Goal: Task Accomplishment & Management: Manage account settings

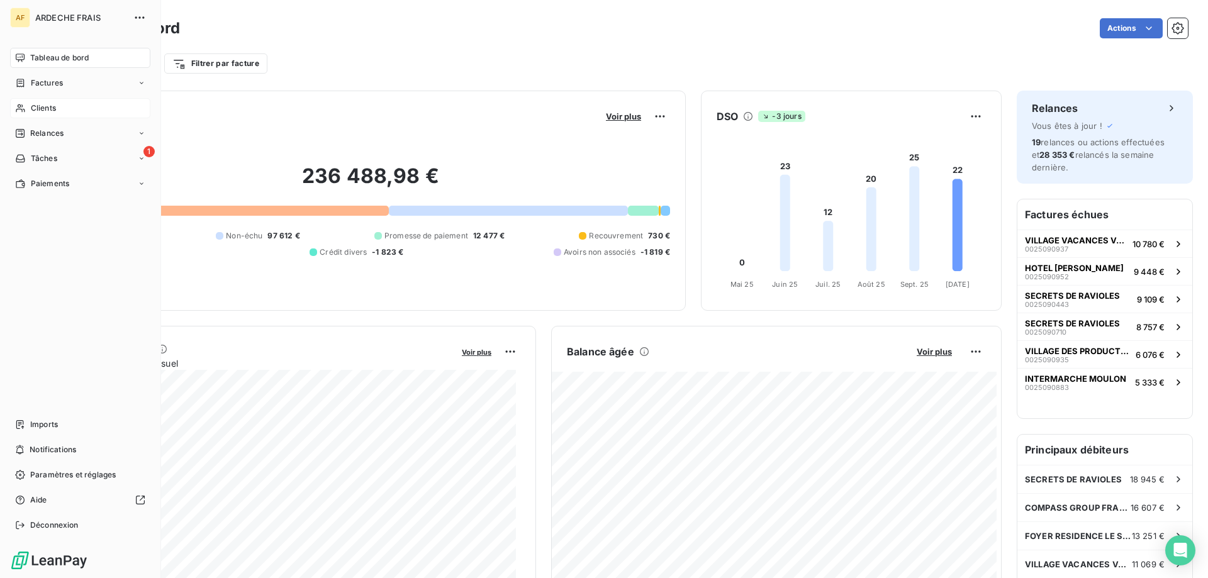
click at [33, 111] on span "Clients" at bounding box center [43, 108] width 25 height 11
click at [47, 87] on span "Factures" at bounding box center [47, 82] width 32 height 11
click at [51, 141] on div "Avoirs" at bounding box center [87, 133] width 125 height 20
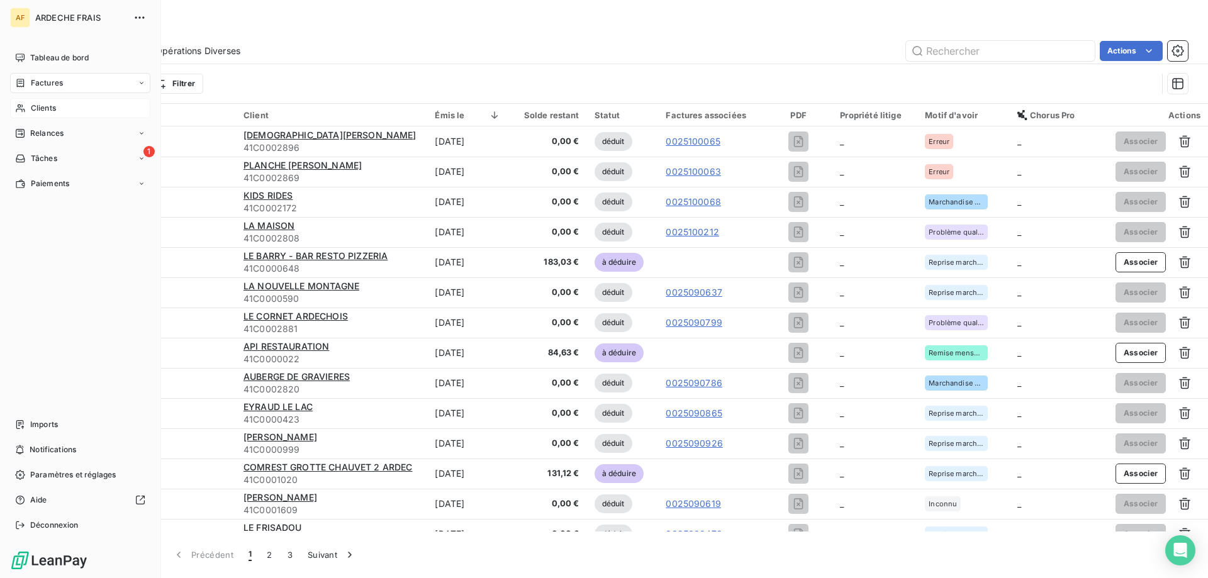
click at [31, 112] on span "Clients" at bounding box center [43, 108] width 25 height 11
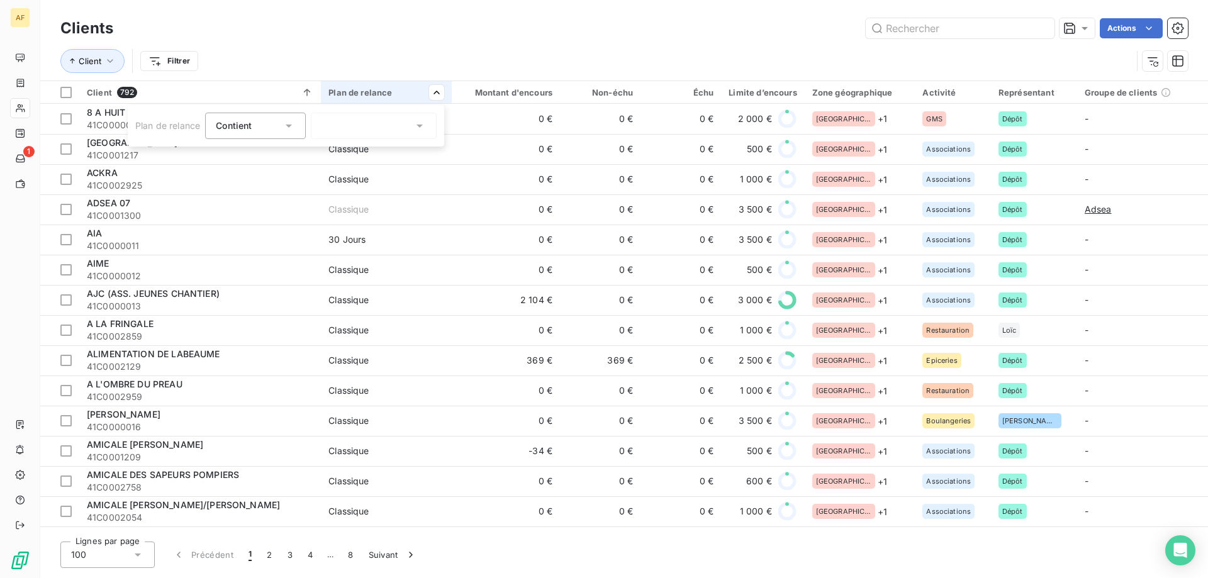
click at [407, 134] on div at bounding box center [374, 126] width 126 height 26
click at [378, 150] on li "A définir" at bounding box center [374, 153] width 126 height 23
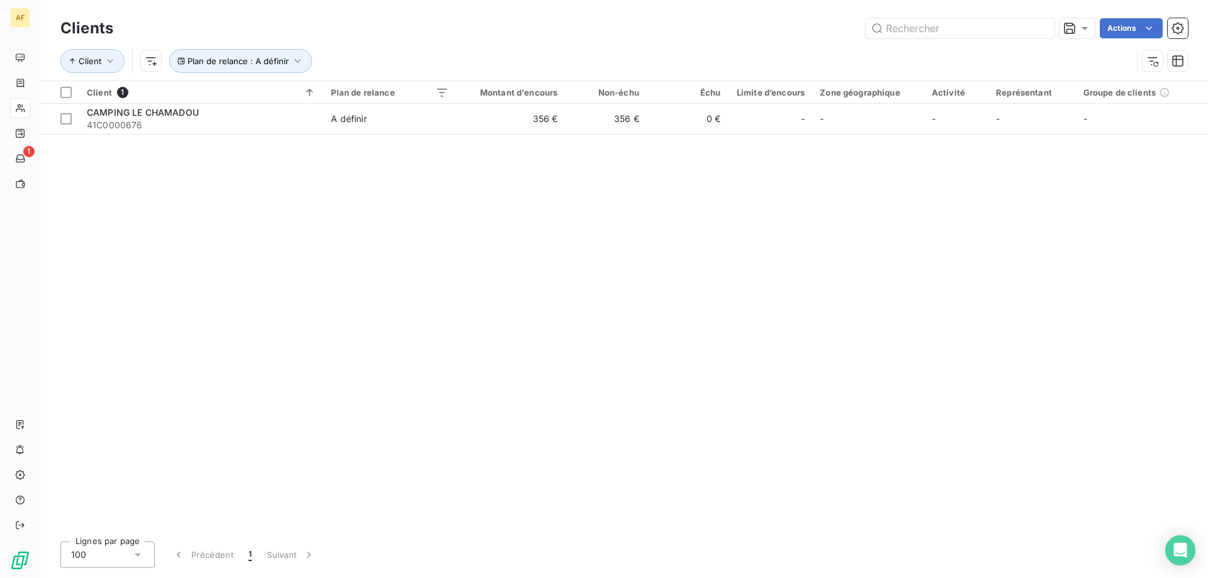
click at [410, 58] on html "AF 1 Clients Actions Client Plan de relance : A définir Client 1 Plan de relanc…" at bounding box center [604, 289] width 1208 height 578
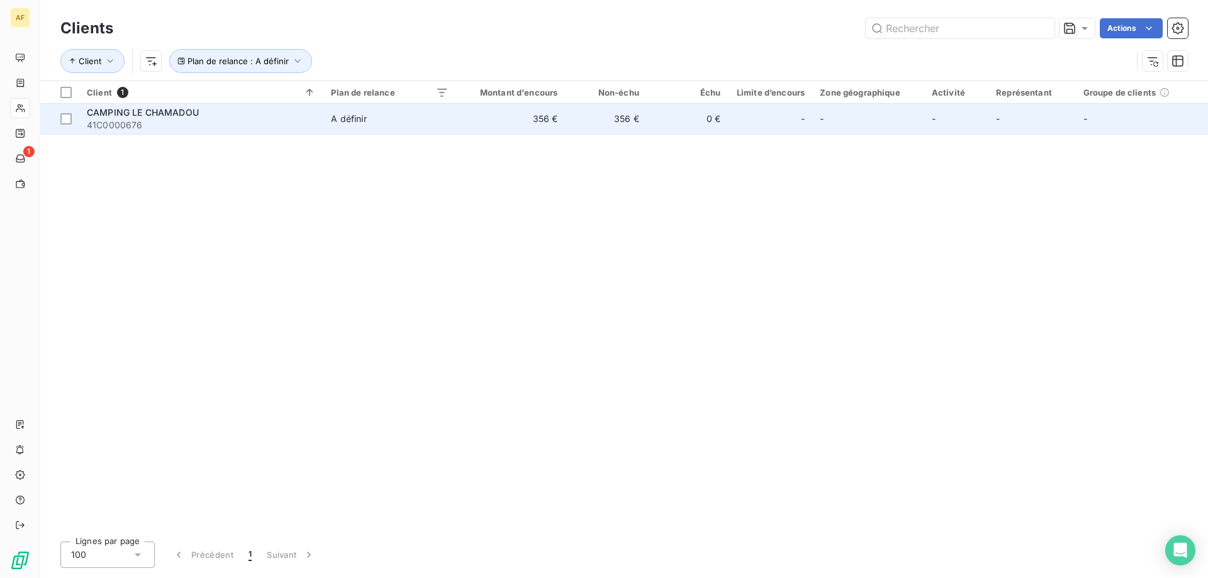
click at [366, 121] on div "A définir" at bounding box center [348, 119] width 35 height 13
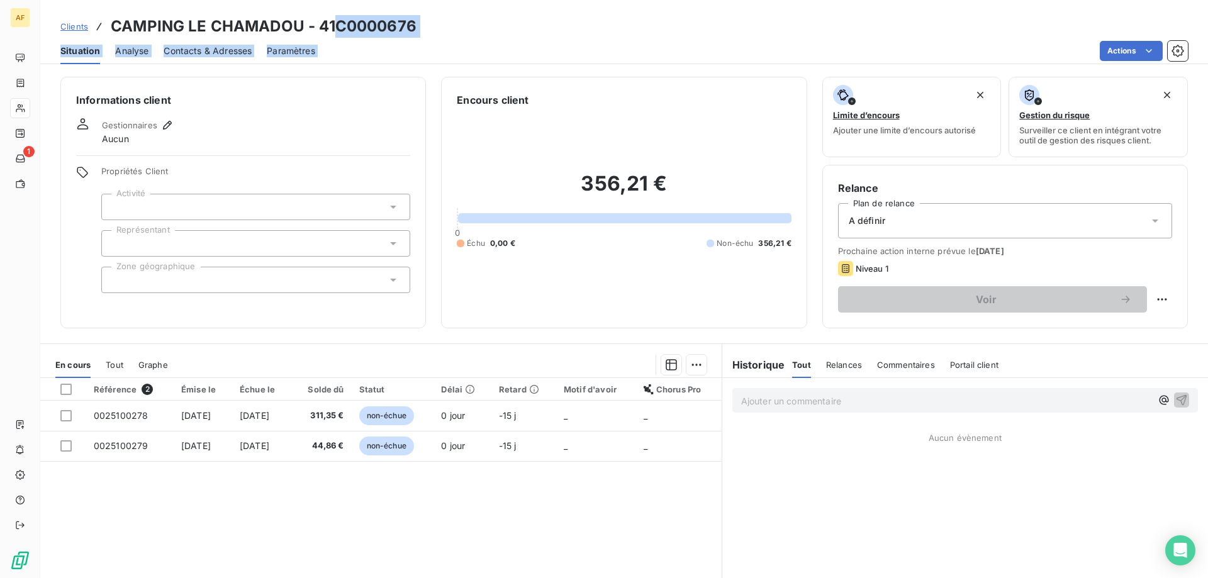
drag, startPoint x: 340, startPoint y: 32, endPoint x: 412, endPoint y: 39, distance: 72.1
click at [412, 39] on div "Clients CAMPING LE CHAMADOU - 41C0000676 Situation Analyse Contacts & Adresses …" at bounding box center [624, 32] width 1168 height 64
click at [414, 39] on div "Situation Analyse Contacts & Adresses Paramètres Actions" at bounding box center [624, 51] width 1168 height 26
click at [343, 30] on h3 "CAMPING LE CHAMADOU - 41C0000676" at bounding box center [264, 26] width 306 height 23
drag, startPoint x: 338, startPoint y: 27, endPoint x: 431, endPoint y: 25, distance: 93.2
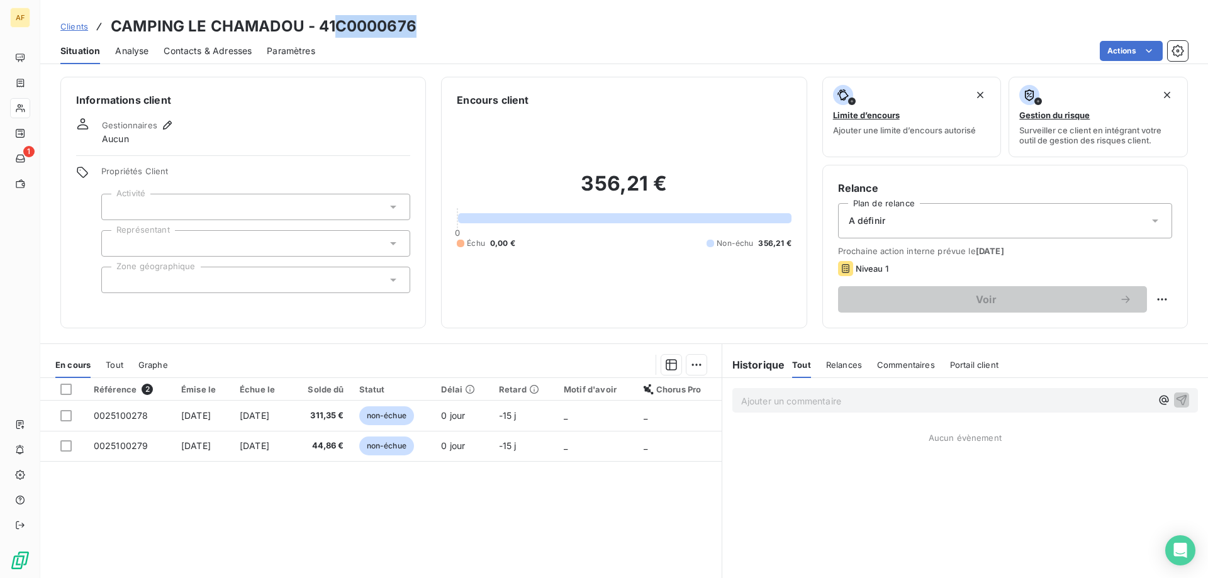
click at [431, 25] on div "Clients CAMPING LE CHAMADOU - 41C0000676" at bounding box center [624, 26] width 1168 height 23
copy h3 "C0000676"
click at [143, 213] on div at bounding box center [255, 207] width 309 height 26
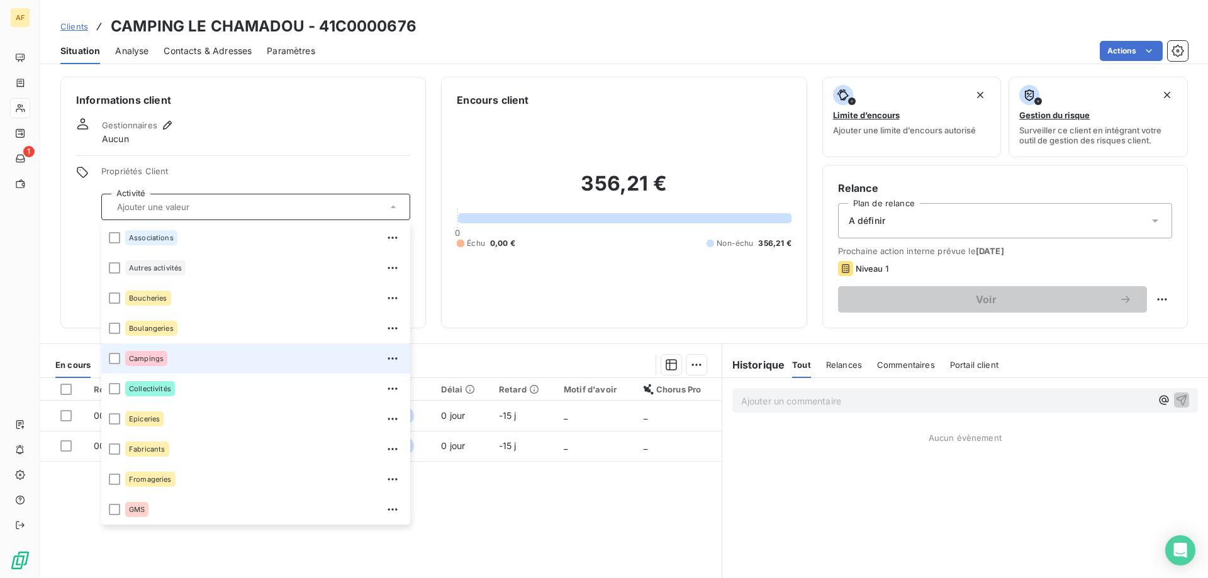
click at [163, 356] on span "Campings" at bounding box center [146, 359] width 35 height 8
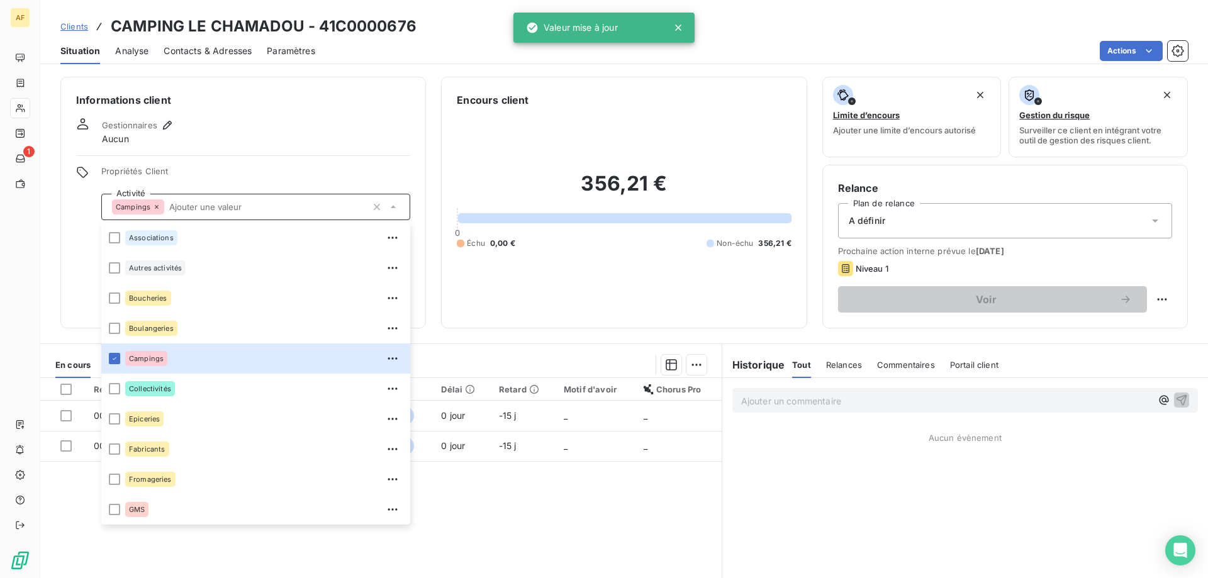
click at [241, 171] on span "Propriétés Client" at bounding box center [255, 175] width 309 height 18
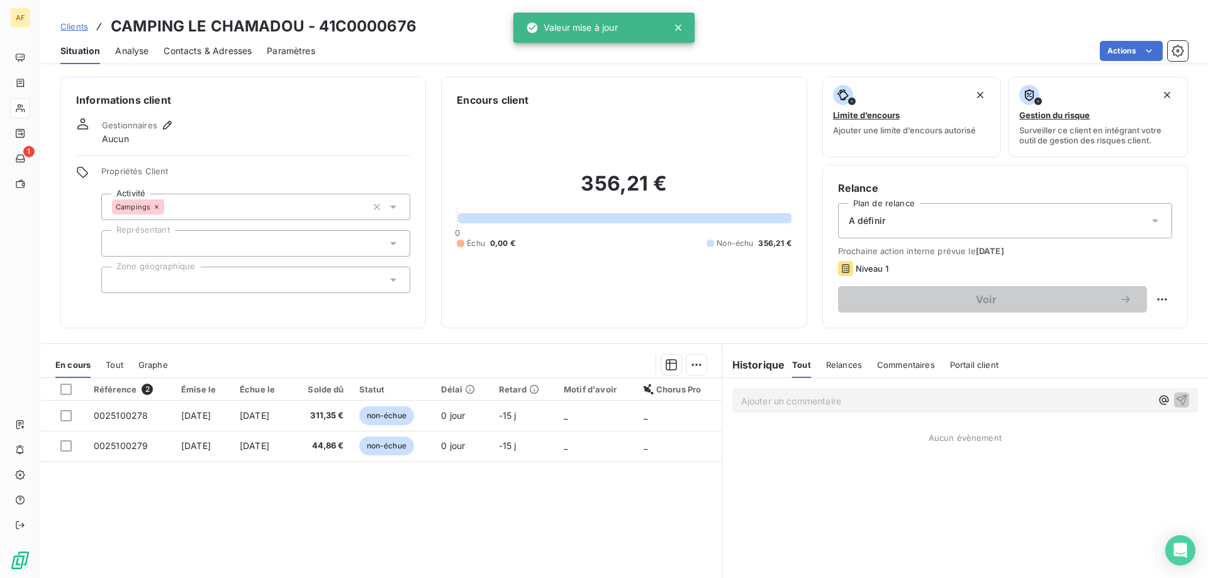
click at [196, 237] on div at bounding box center [255, 243] width 309 height 26
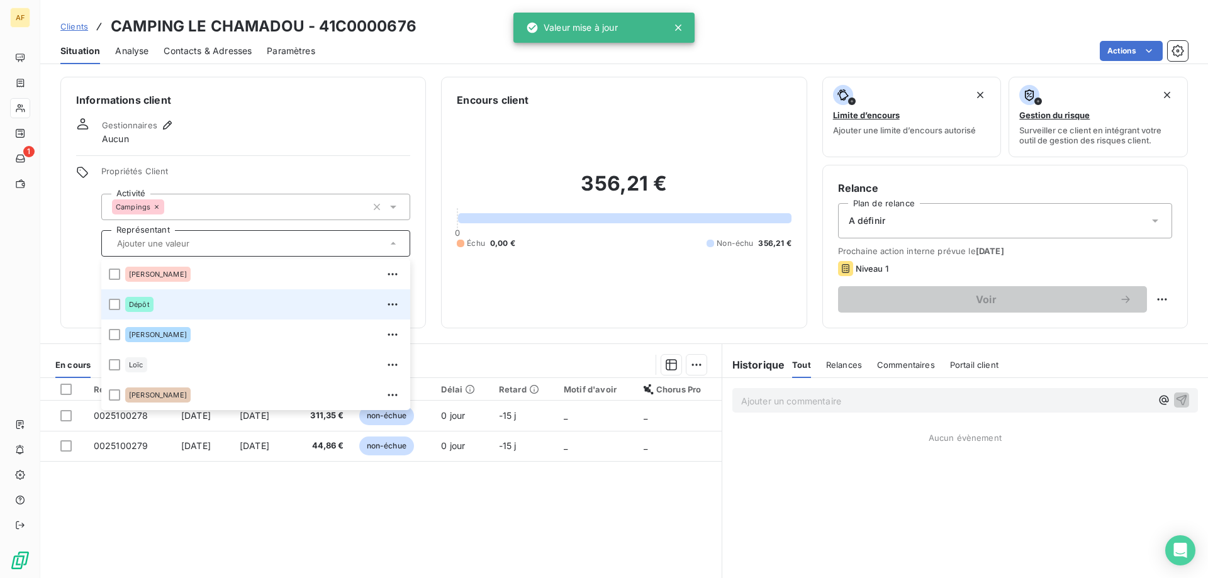
click at [178, 305] on div "Dépôt" at bounding box center [264, 305] width 278 height 20
click at [73, 262] on div "Informations client Gestionnaires Aucun Propriétés Client Activité Campings Rep…" at bounding box center [243, 203] width 366 height 252
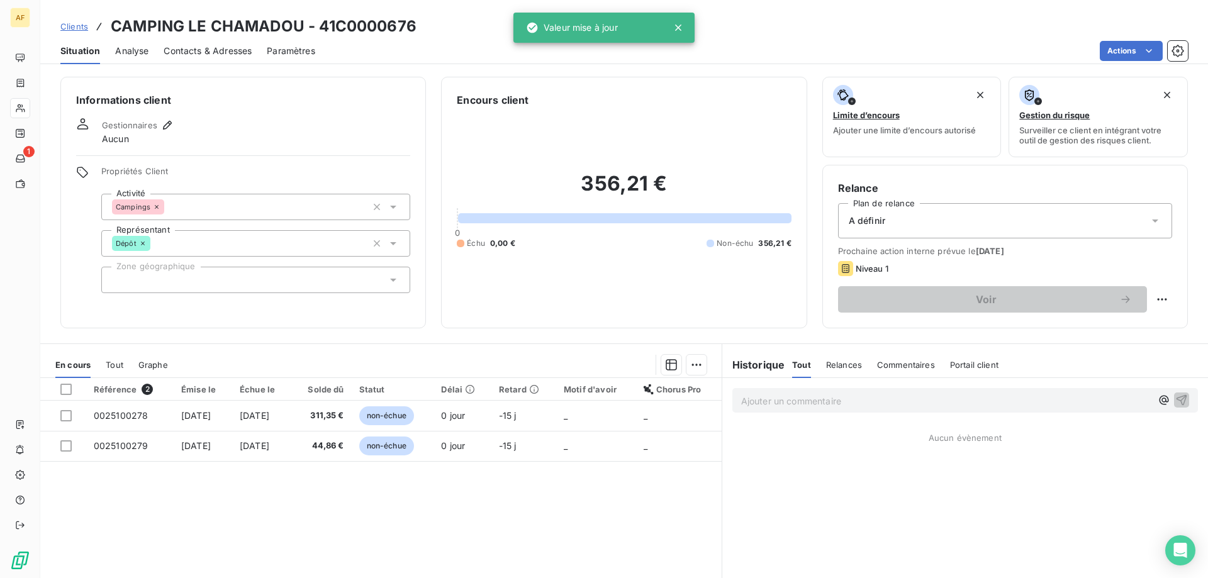
click at [165, 292] on div at bounding box center [255, 280] width 309 height 26
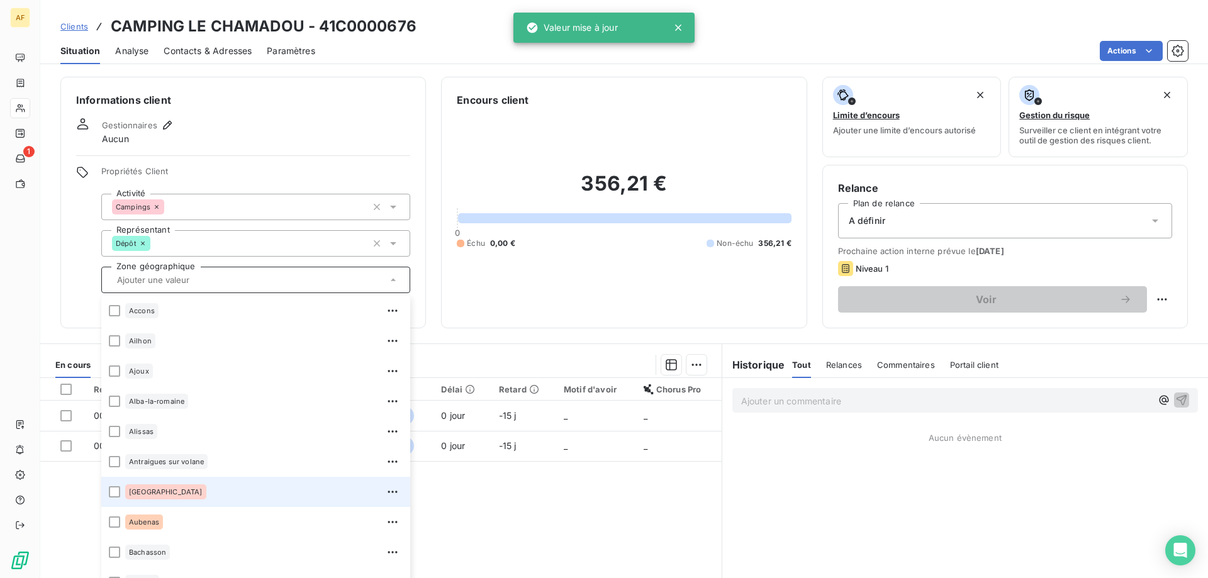
click at [162, 492] on div "[GEOGRAPHIC_DATA]" at bounding box center [264, 492] width 278 height 20
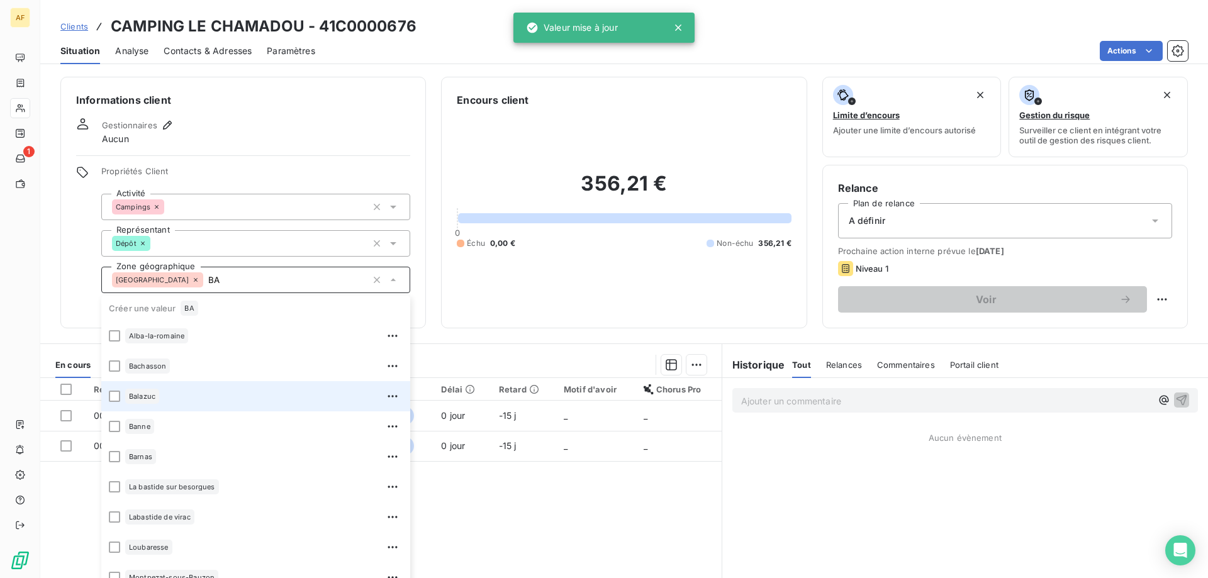
click at [150, 390] on div "Balazuc" at bounding box center [142, 396] width 34 height 15
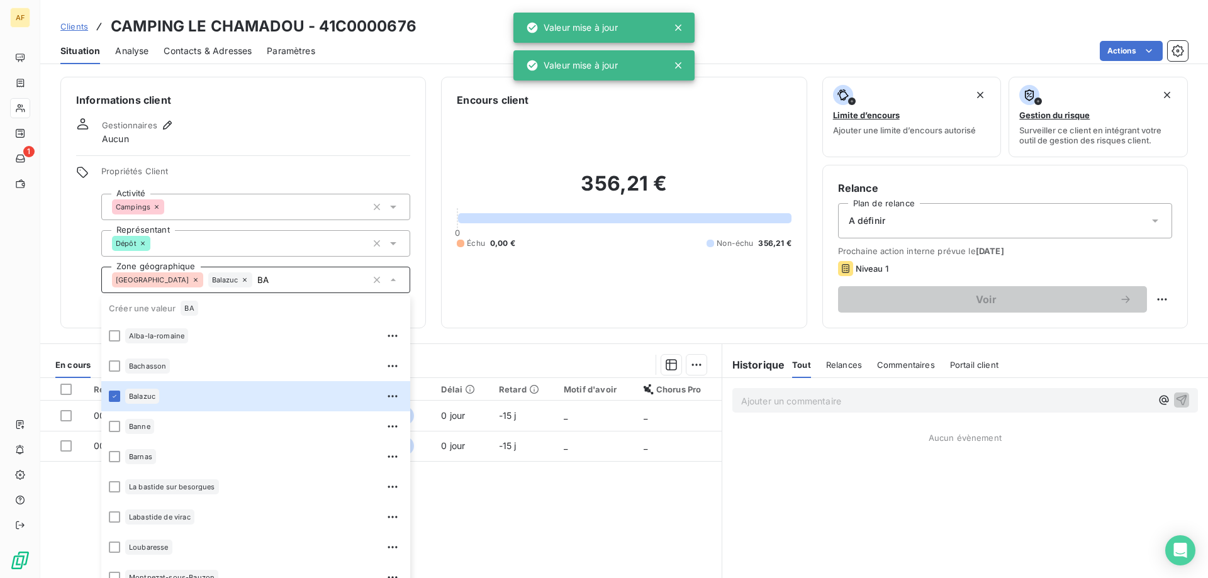
type input "BA"
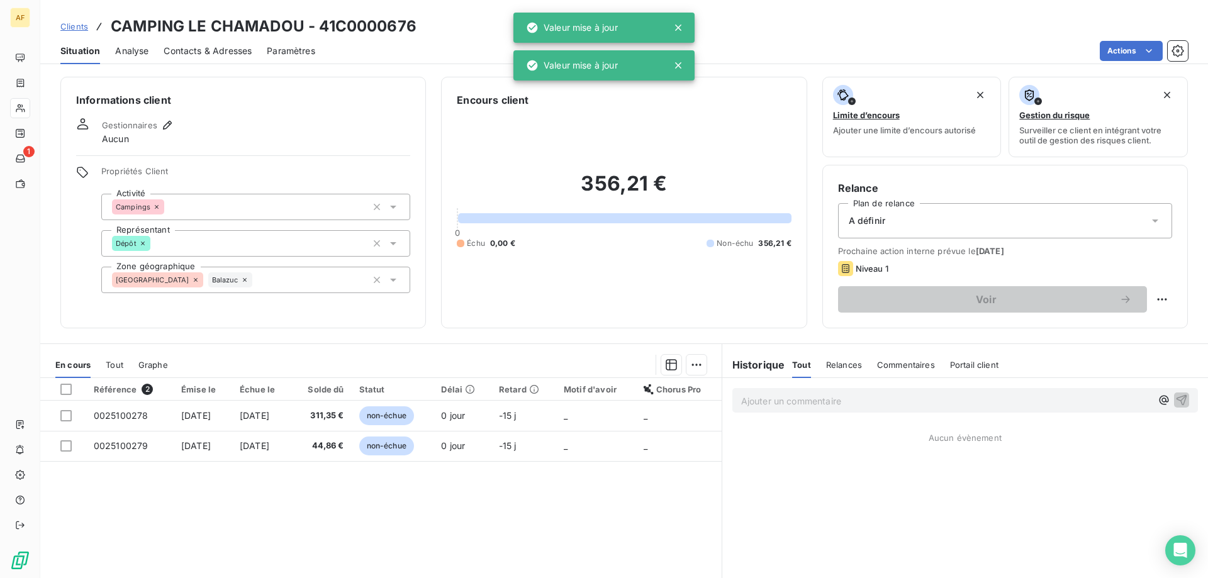
click at [61, 248] on div "Informations client Gestionnaires Aucun Propriétés Client Activité Campings Rep…" at bounding box center [243, 203] width 366 height 252
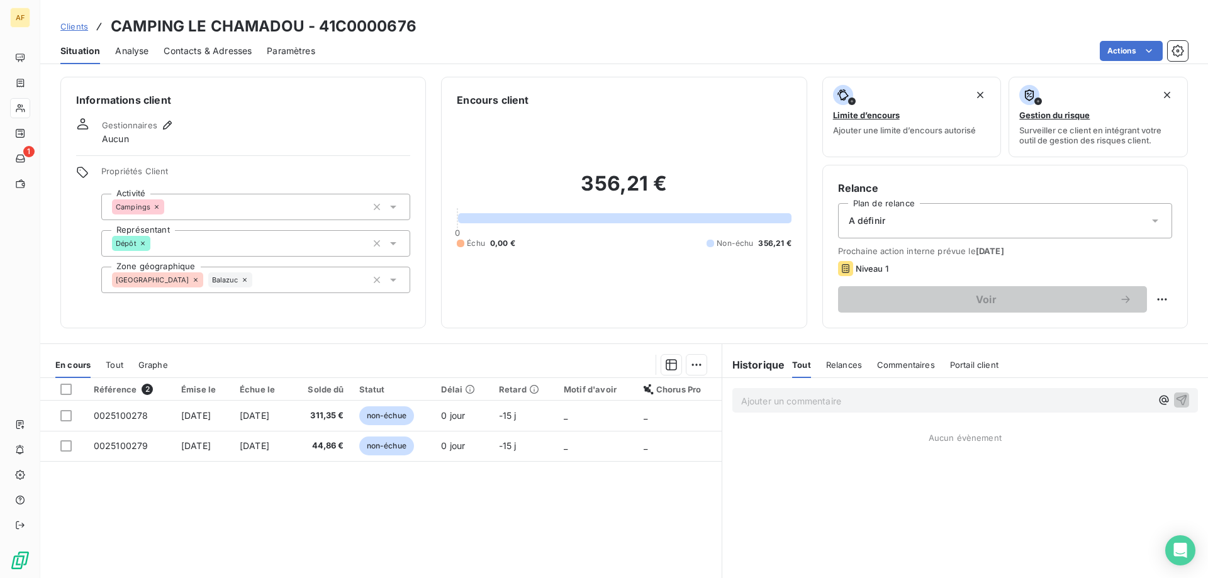
click at [897, 227] on div "A définir" at bounding box center [1005, 220] width 334 height 35
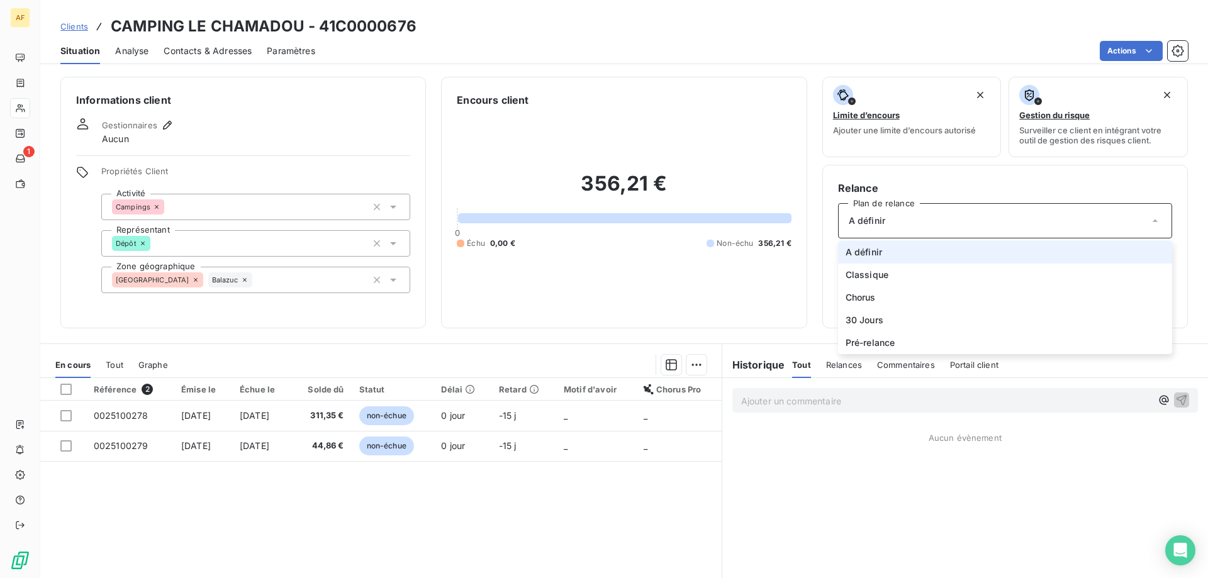
click at [897, 228] on div "A définir" at bounding box center [1005, 220] width 334 height 35
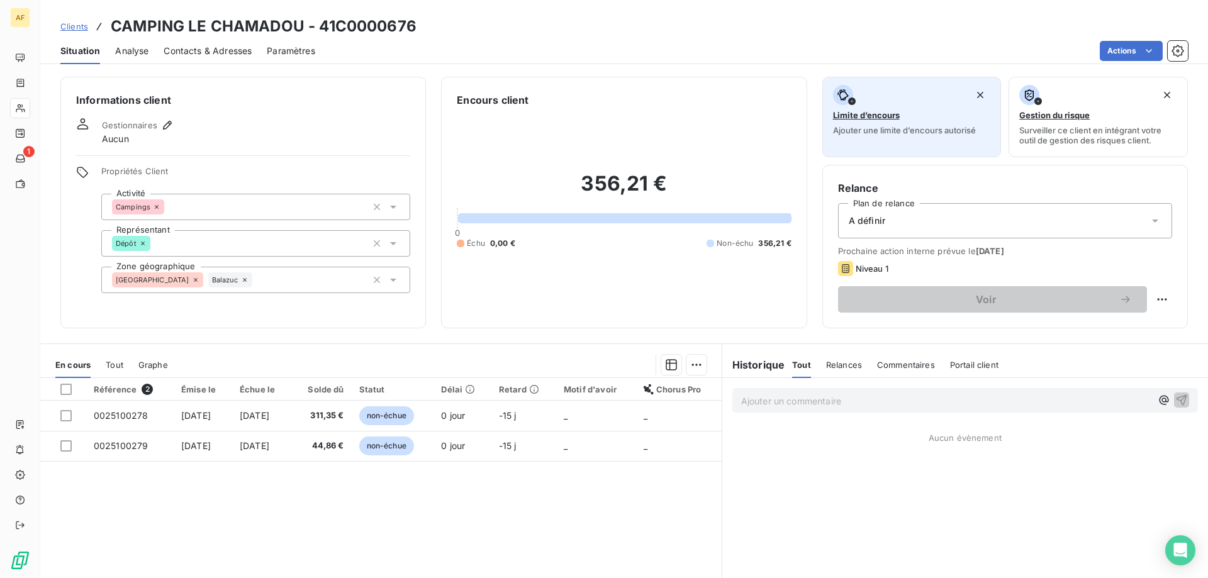
click at [874, 114] on span "Limite d’encours" at bounding box center [866, 115] width 67 height 10
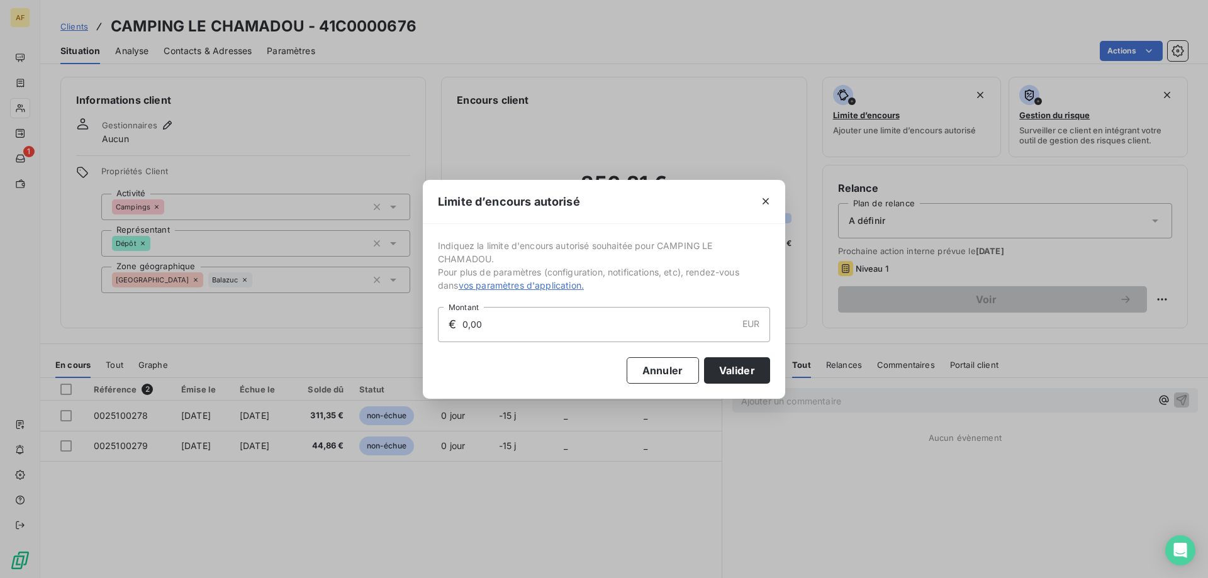
drag, startPoint x: 520, startPoint y: 309, endPoint x: 185, endPoint y: 332, distance: 336.3
click at [198, 320] on div "Limite d’encours autorisé Indiquez la limite d'encours autorisé souhaitée pour …" at bounding box center [604, 289] width 1208 height 578
type input "1 500,00"
click at [744, 369] on button "Valider" at bounding box center [737, 370] width 66 height 26
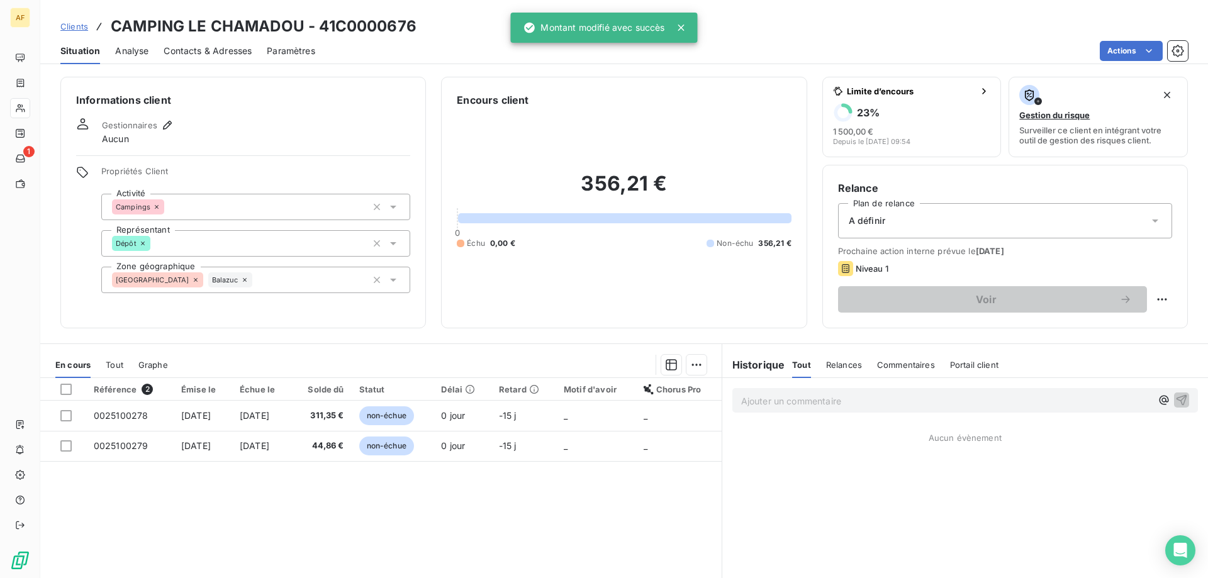
click at [909, 215] on div "A définir" at bounding box center [1005, 220] width 334 height 35
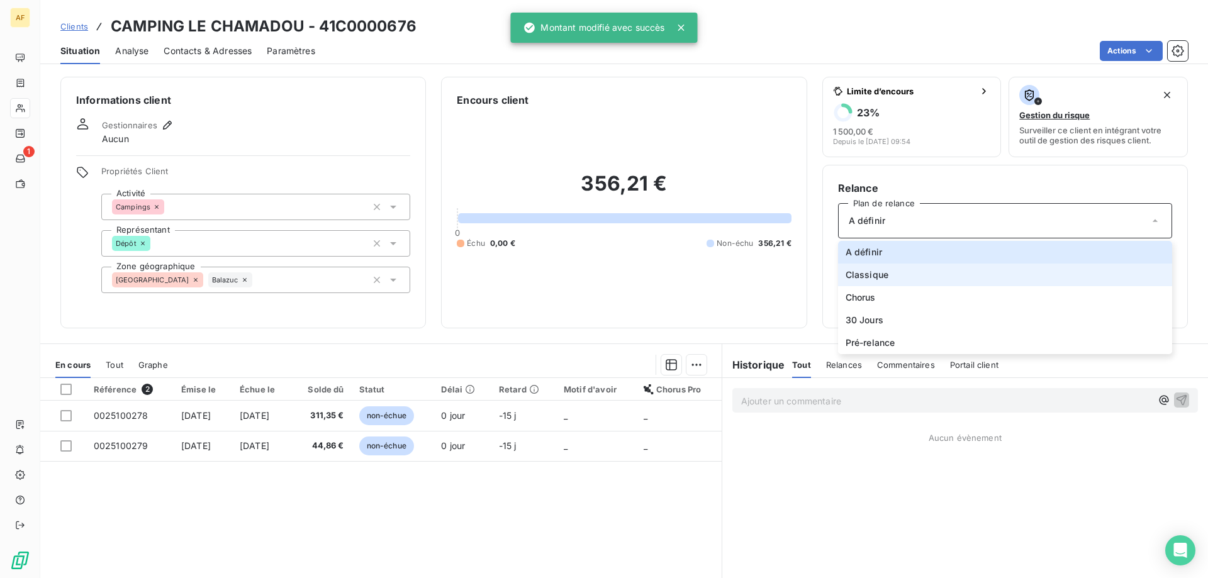
click at [891, 278] on li "Classique" at bounding box center [1005, 275] width 334 height 23
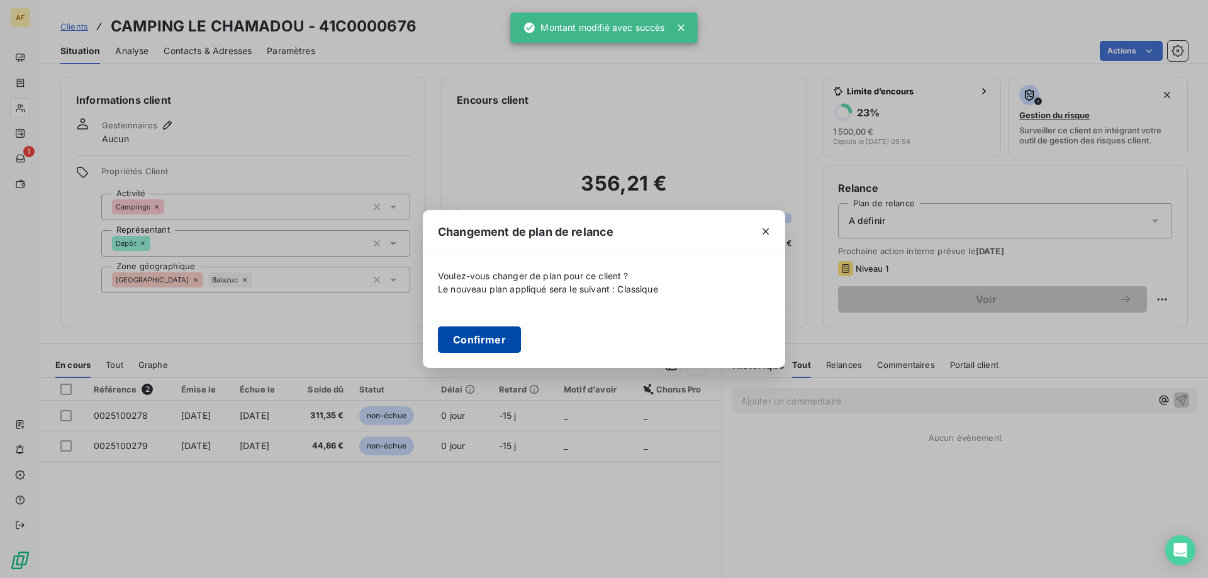
click at [491, 334] on button "Confirmer" at bounding box center [479, 340] width 83 height 26
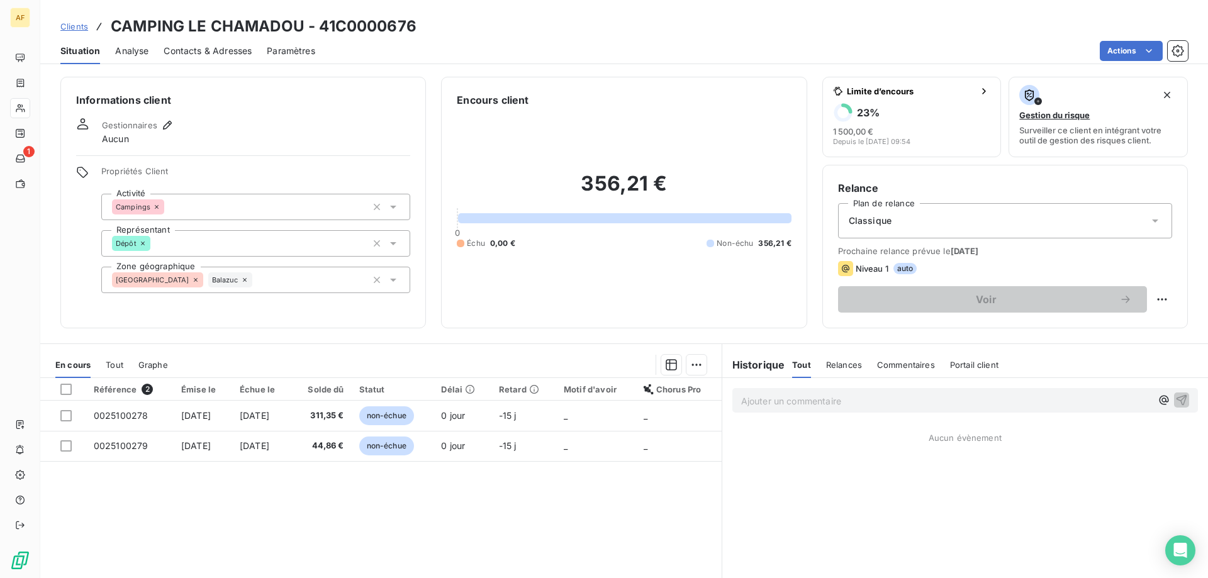
click at [147, 56] on span "Analyse" at bounding box center [131, 51] width 33 height 13
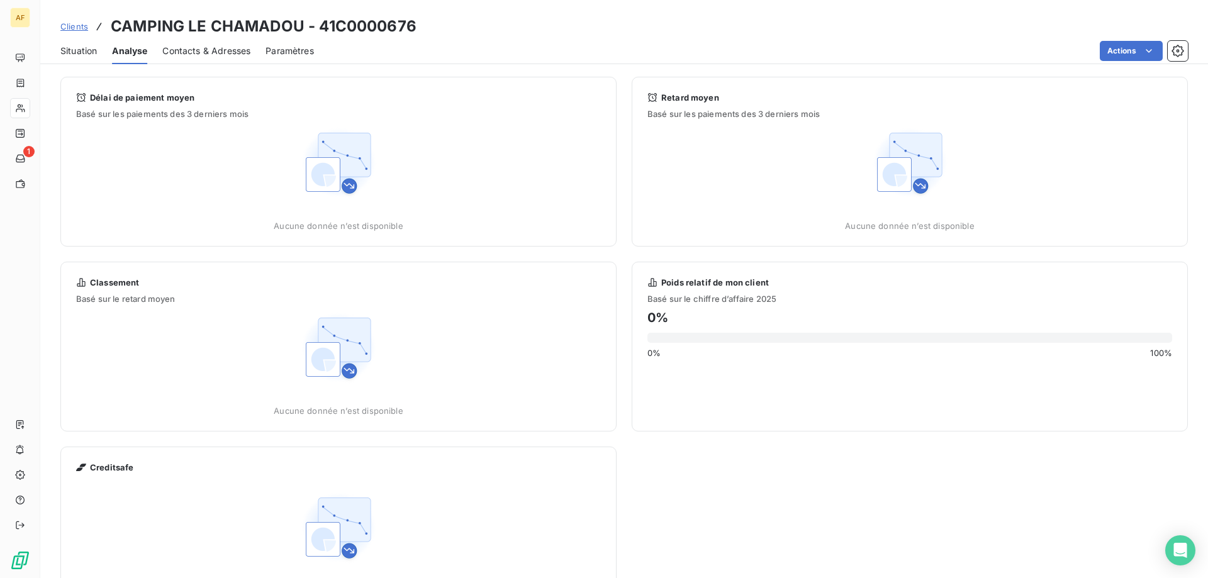
click at [192, 53] on span "Contacts & Adresses" at bounding box center [206, 51] width 88 height 13
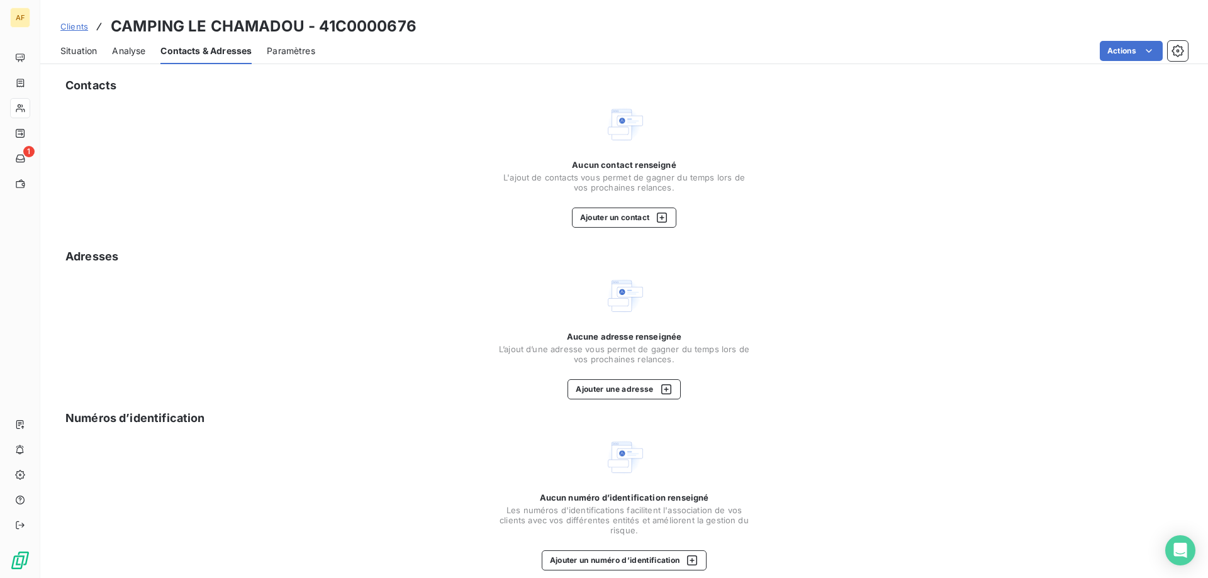
drag, startPoint x: 629, startPoint y: 231, endPoint x: 642, endPoint y: 207, distance: 27.0
click at [633, 225] on div "Contacts Aucun contact renseigné L'ajout de contacts vous permet de gagner du t…" at bounding box center [624, 330] width 1168 height 522
click at [642, 206] on div "Aucun contact renseigné L'ajout de contacts vous permet de gagner du temps lors…" at bounding box center [624, 194] width 252 height 68
click at [642, 211] on button "Ajouter un contact" at bounding box center [624, 218] width 105 height 20
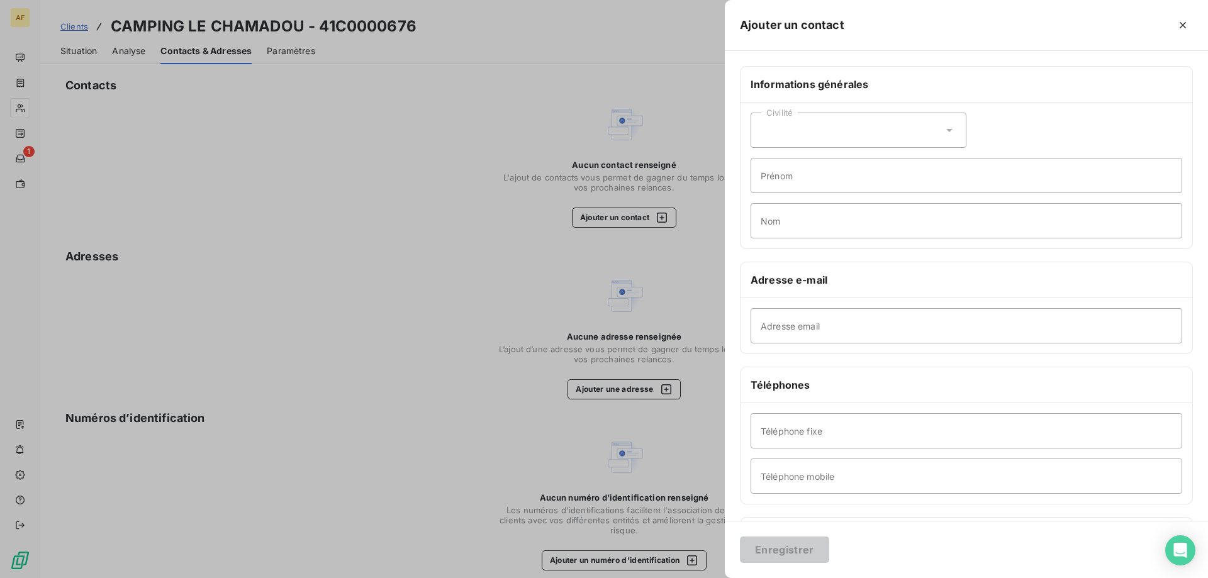
click at [876, 139] on div "Civilité" at bounding box center [859, 130] width 216 height 35
click at [848, 186] on li "Monsieur" at bounding box center [859, 184] width 216 height 23
click at [850, 184] on input "Prénom" at bounding box center [967, 175] width 432 height 35
type input "[PERSON_NAME]"
paste input "GLORIEUX"
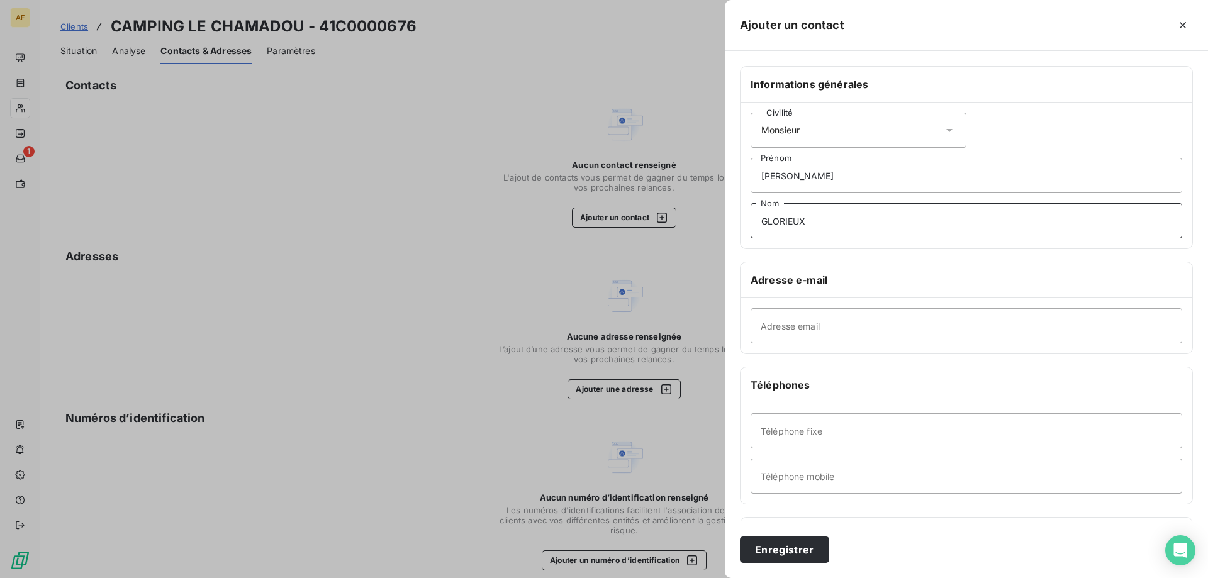
type input "GLORIEUX"
click at [883, 314] on input "Adresse email" at bounding box center [967, 325] width 432 height 35
paste input "[EMAIL_ADDRESS][DOMAIN_NAME]"
type input "[EMAIL_ADDRESS][DOMAIN_NAME]"
click at [801, 477] on input "Téléphone mobile" at bounding box center [967, 476] width 432 height 35
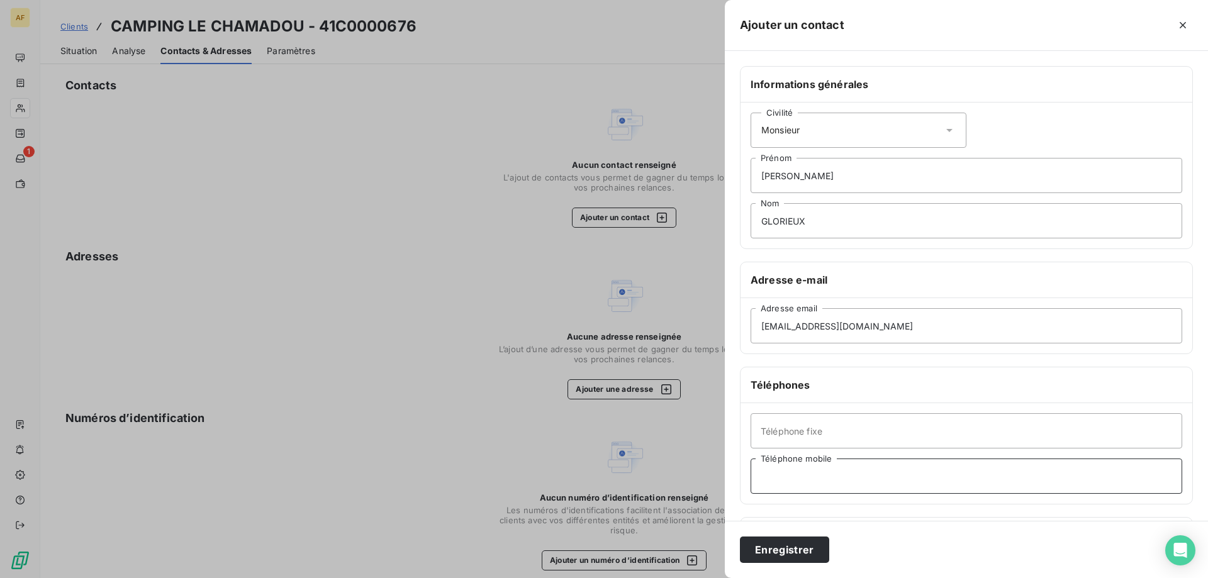
paste input "0698776791"
click at [774, 479] on input "0698776791" at bounding box center [967, 476] width 432 height 35
click at [784, 476] on input "06 98776791" at bounding box center [967, 476] width 432 height 35
click at [797, 476] on input "06 98 776791" at bounding box center [967, 476] width 432 height 35
click at [799, 480] on input "06 98 776791" at bounding box center [967, 476] width 432 height 35
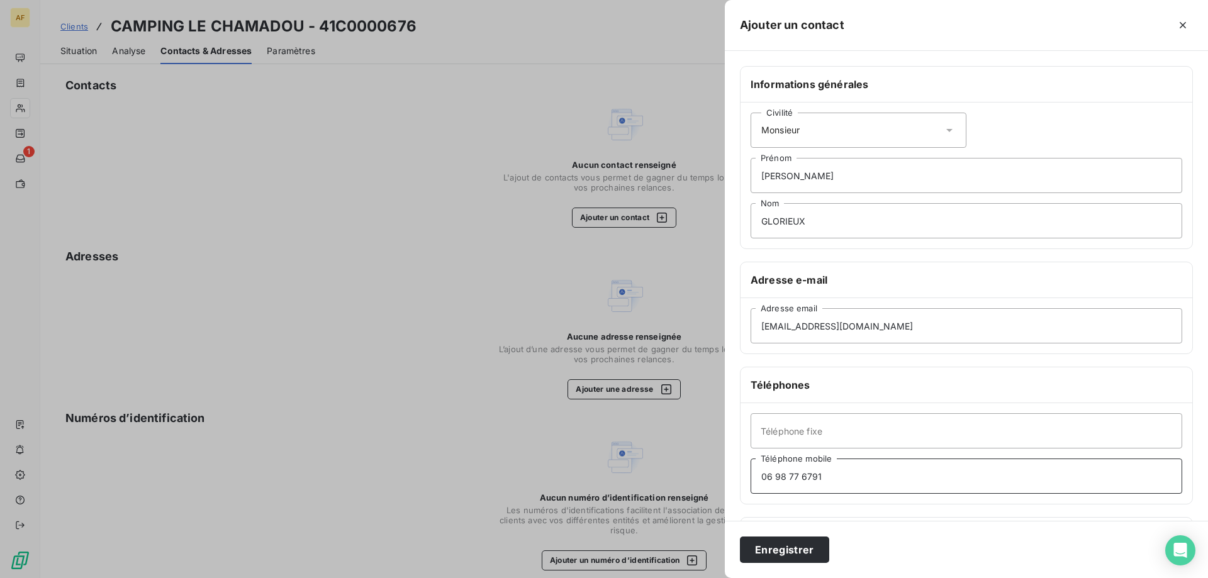
click at [813, 478] on input "06 98 77 6791" at bounding box center [967, 476] width 432 height 35
type input "06 98 77 67 91"
click at [797, 549] on button "Enregistrer" at bounding box center [784, 550] width 89 height 26
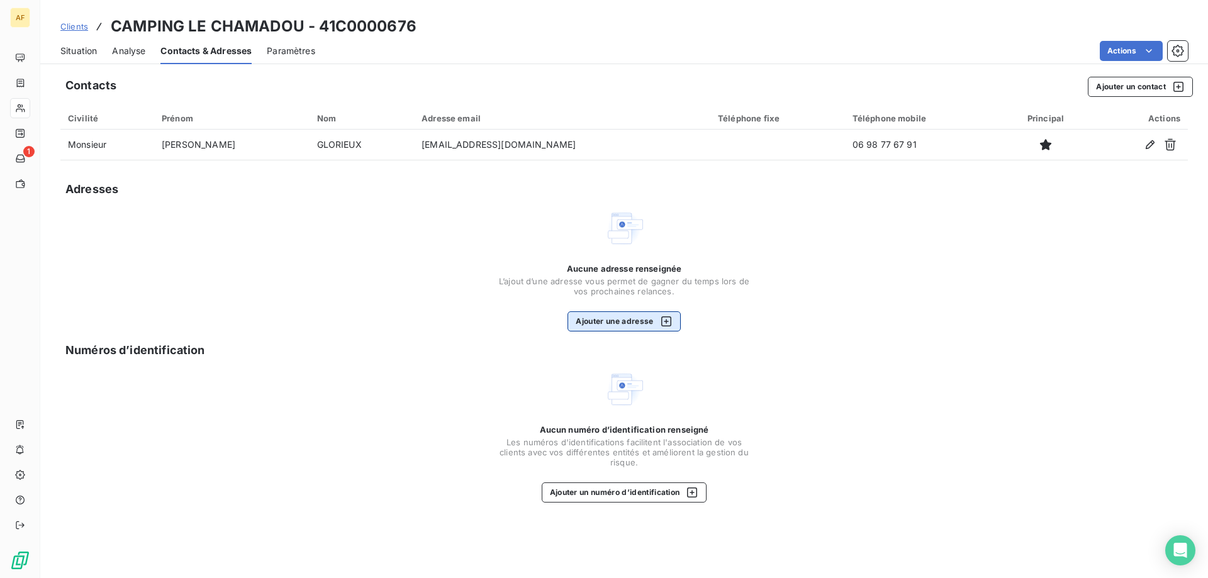
click at [622, 325] on button "Ajouter une adresse" at bounding box center [624, 322] width 113 height 20
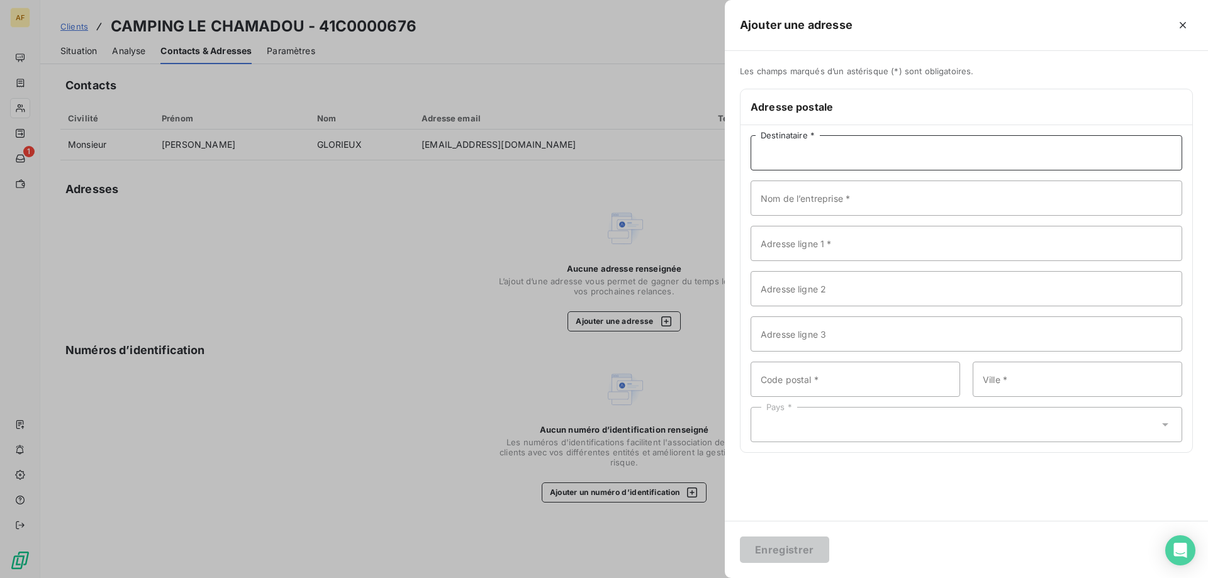
click at [850, 166] on input "Destinataire *" at bounding box center [967, 152] width 432 height 35
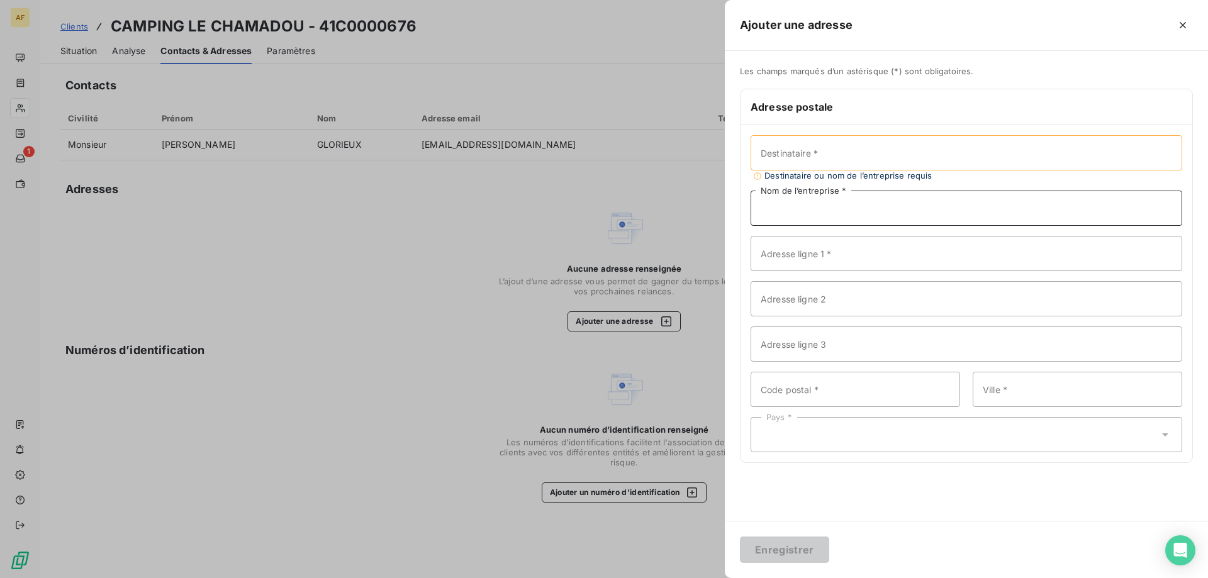
click at [796, 209] on input "Nom de l’entreprise *" at bounding box center [967, 208] width 432 height 35
paste input "CAMPING LE CHAMADOU"
type input "CAMPING LE CHAMADOU"
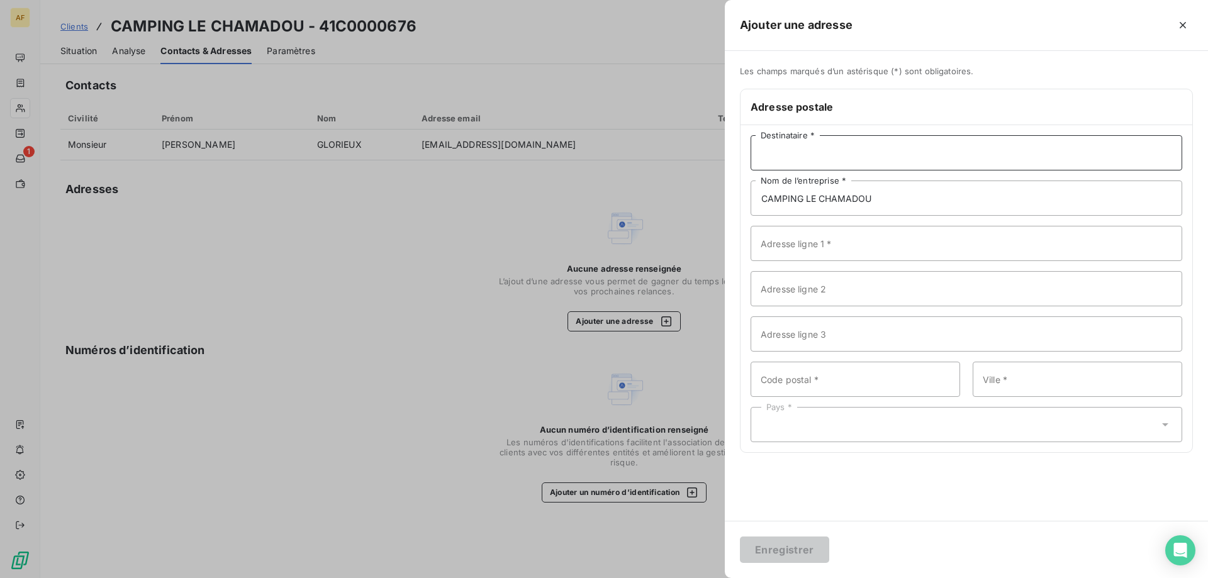
click at [816, 149] on input "Destinataire *" at bounding box center [967, 152] width 432 height 35
paste input "GLORIEUX [PERSON_NAME]"
type input "GLORIEUX [PERSON_NAME]"
click at [812, 236] on input "Adresse ligne 1 *" at bounding box center [967, 243] width 432 height 35
paste input "[STREET_ADDRESS]"
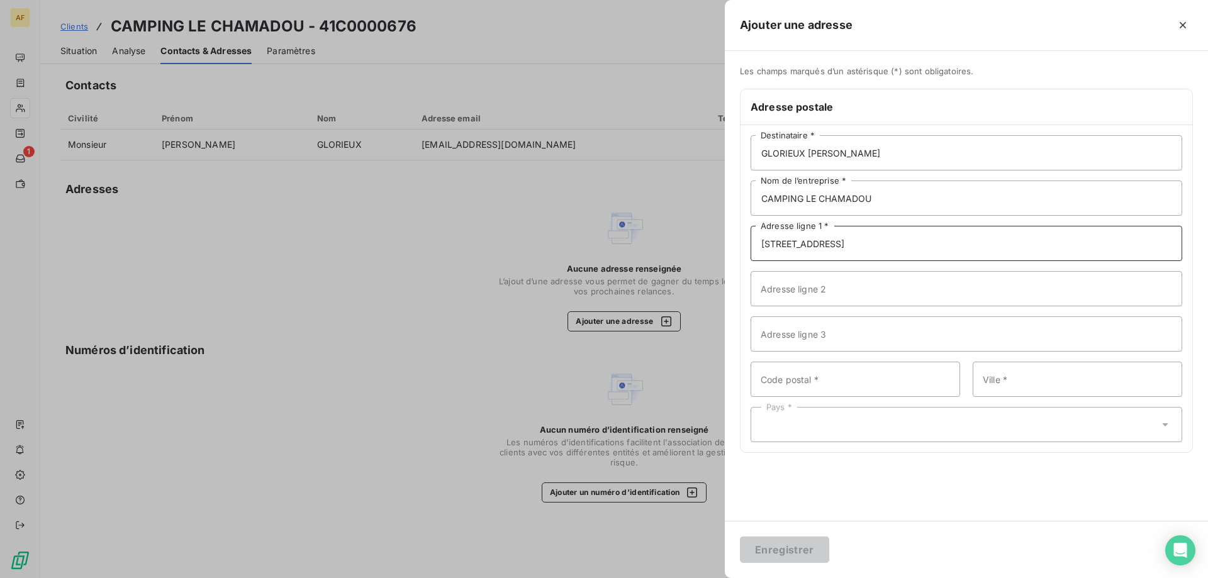
type input "[STREET_ADDRESS]"
drag, startPoint x: 804, startPoint y: 386, endPoint x: 884, endPoint y: 385, distance: 79.3
click at [804, 386] on input "Code postal *" at bounding box center [856, 379] width 210 height 35
type input "07120"
paste input "BALAZUC"
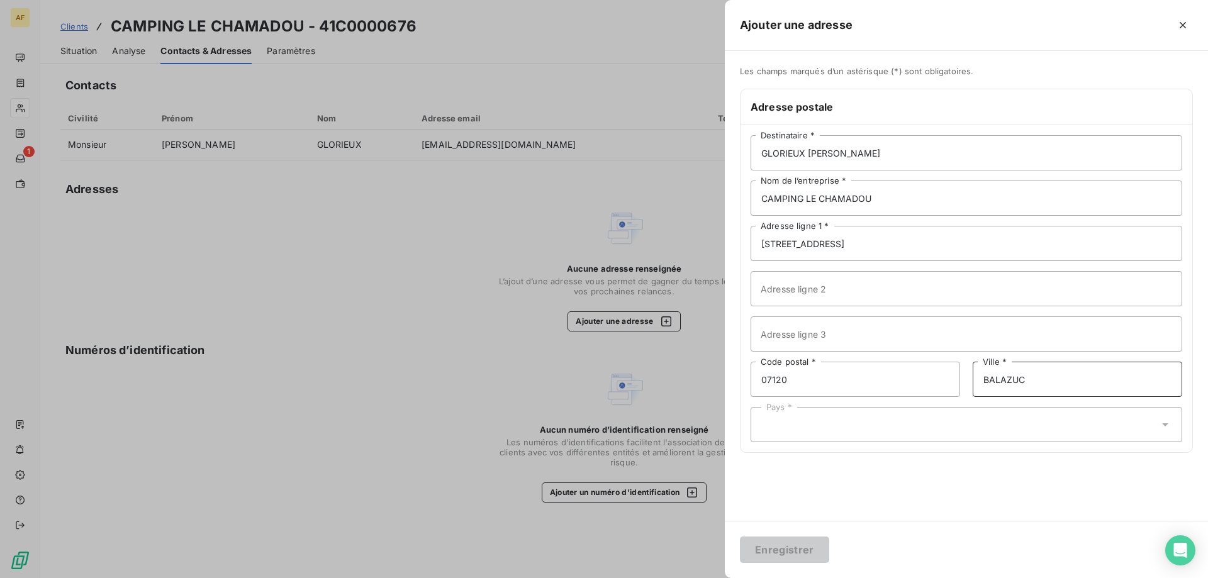
type input "BALAZUC"
click at [911, 430] on div "Pays *" at bounding box center [967, 424] width 432 height 35
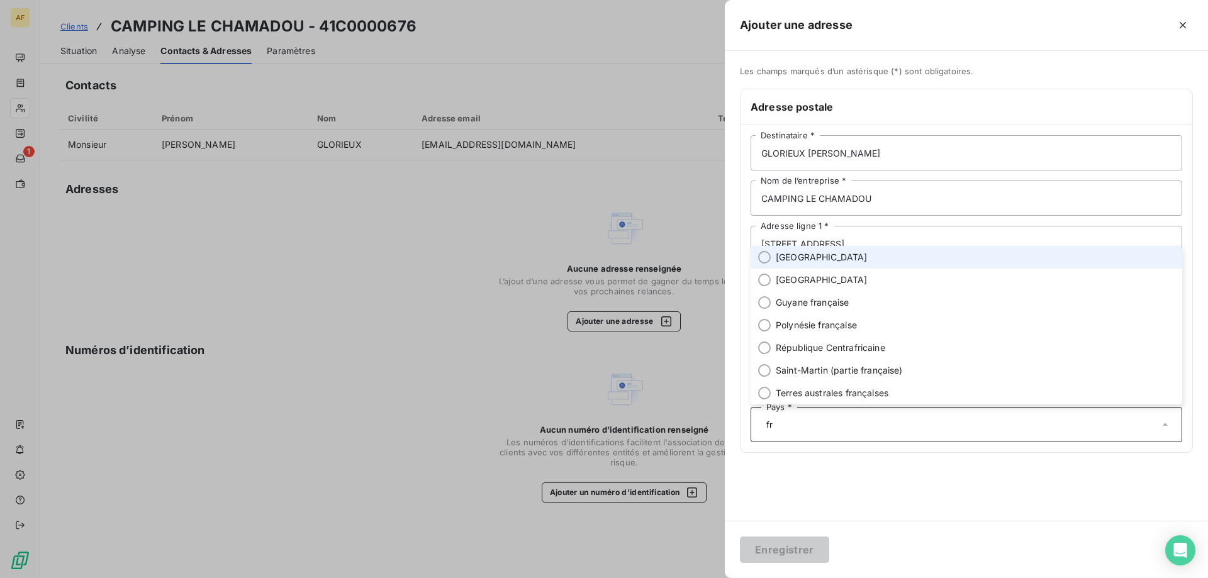
click at [814, 261] on li "[GEOGRAPHIC_DATA]" at bounding box center [967, 257] width 432 height 23
type input "fr"
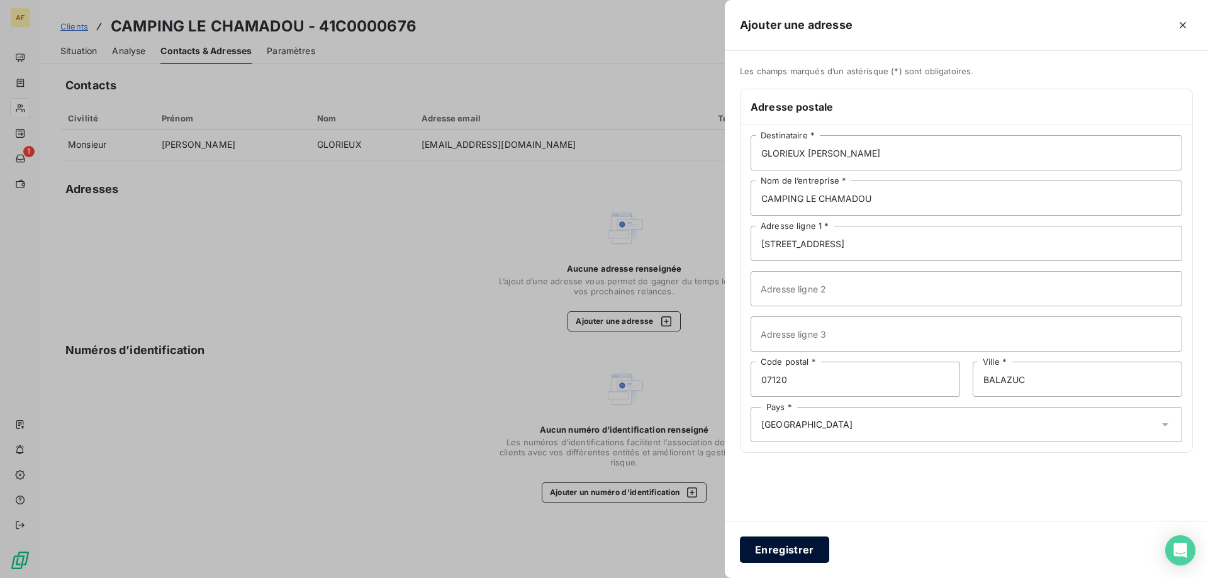
click at [772, 549] on button "Enregistrer" at bounding box center [784, 550] width 89 height 26
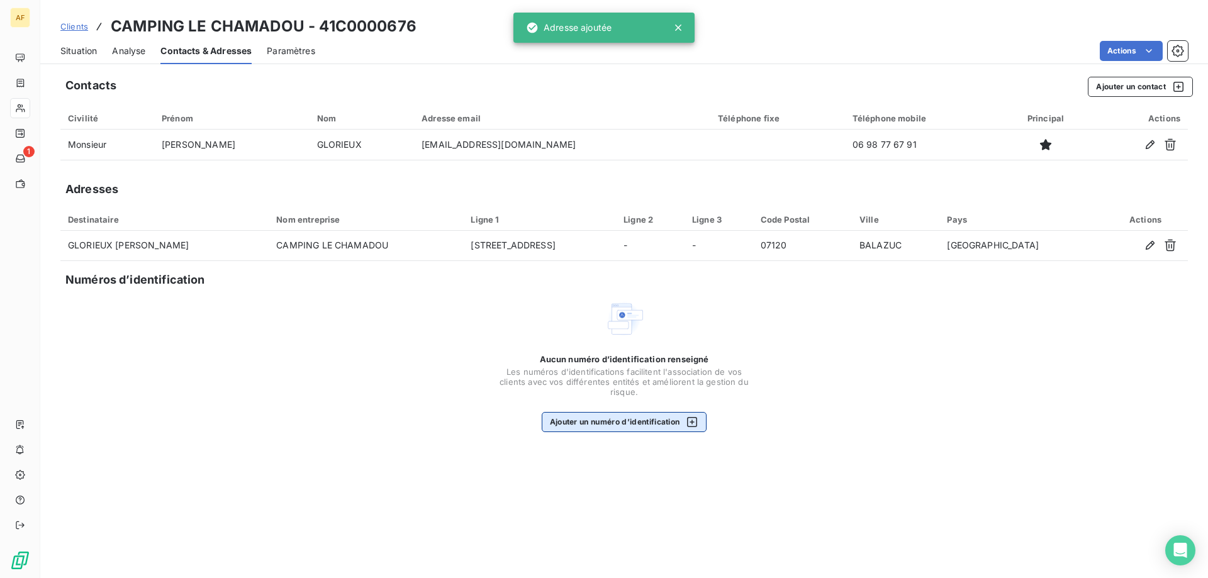
click at [663, 429] on button "Ajouter un numéro d’identification" at bounding box center [625, 422] width 166 height 20
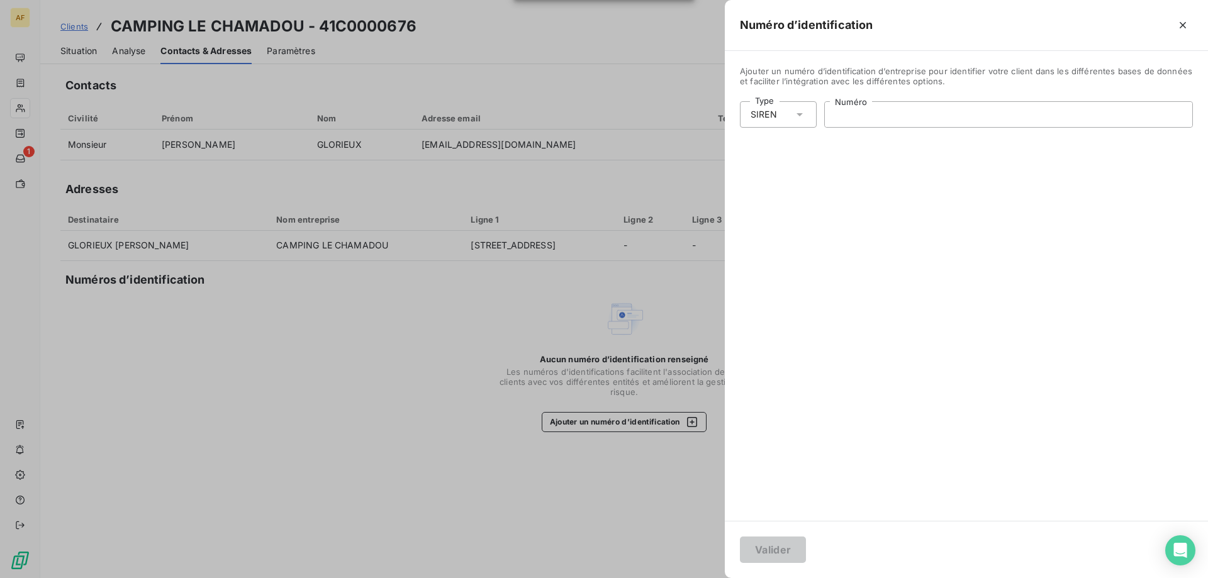
click at [874, 118] on input "Numéro" at bounding box center [1009, 114] width 368 height 25
paste input "810 355 222"
type input "810 355 222"
click at [780, 542] on button "Valider" at bounding box center [773, 550] width 66 height 26
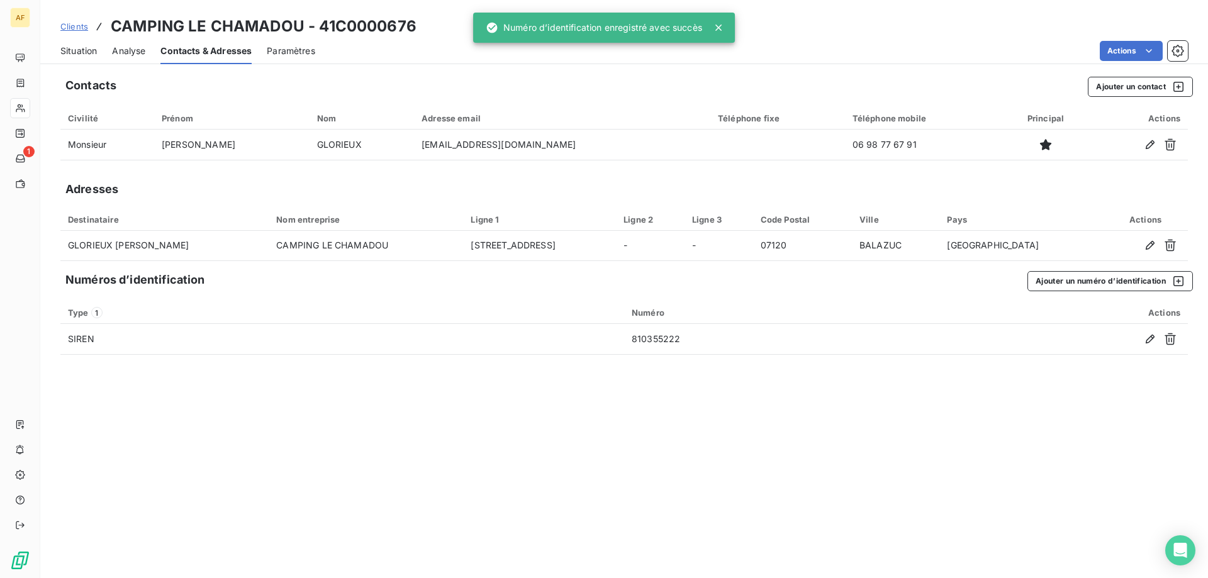
click at [346, 414] on div "Contacts Ajouter un contact Civilité Prénom Nom Adresse email Téléphone fixe Té…" at bounding box center [624, 323] width 1168 height 509
click at [286, 53] on span "Paramètres" at bounding box center [291, 51] width 48 height 13
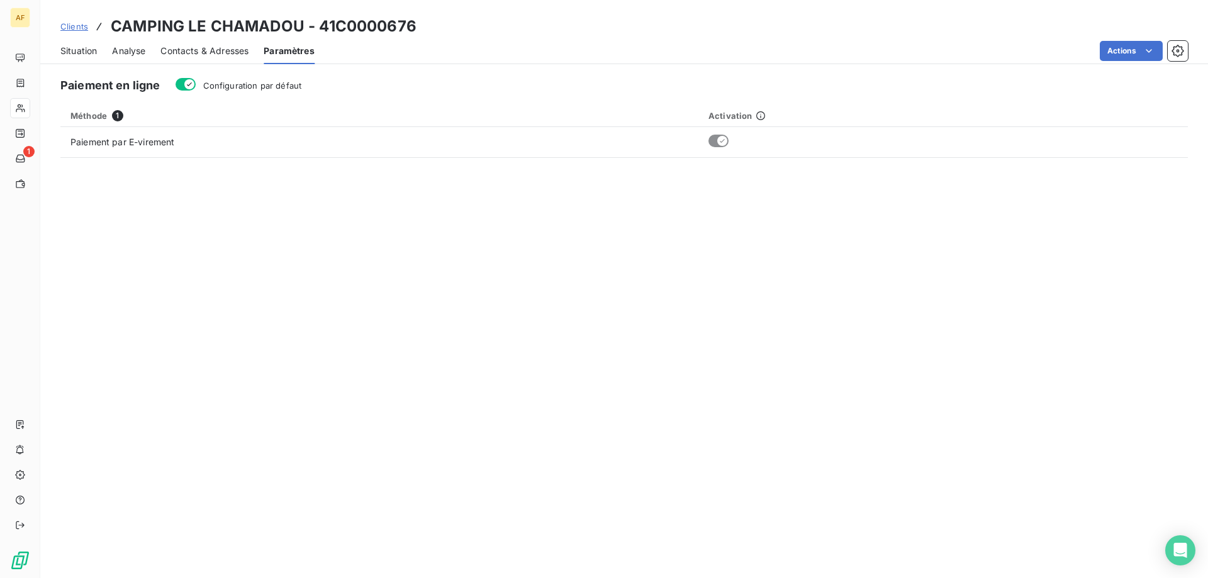
click at [81, 52] on span "Situation" at bounding box center [78, 51] width 37 height 13
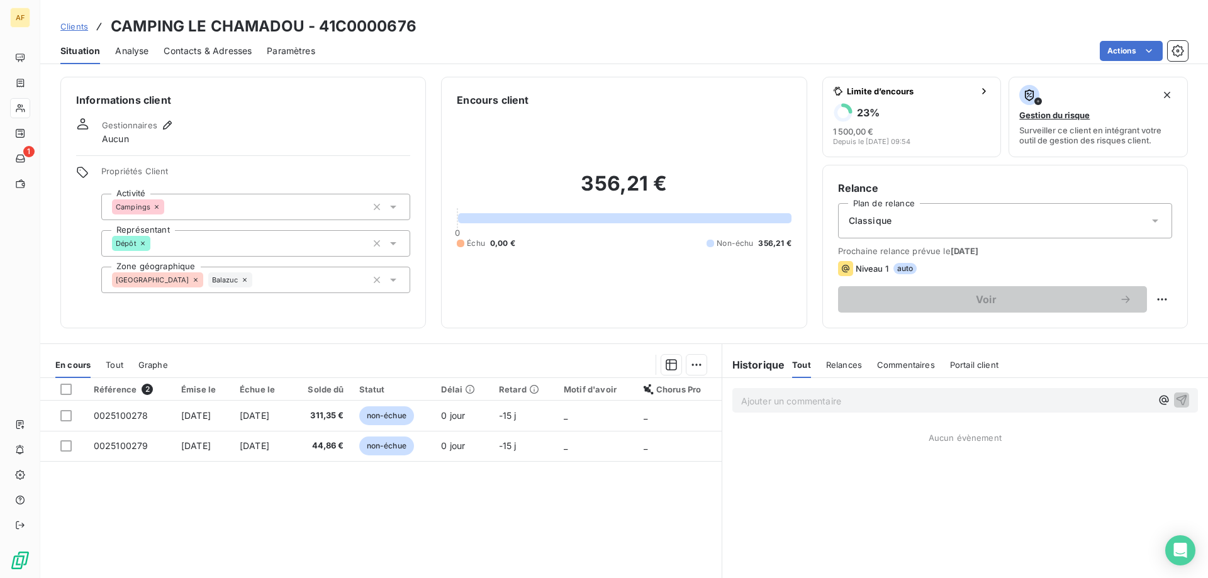
click at [71, 25] on span "Clients" at bounding box center [74, 26] width 28 height 10
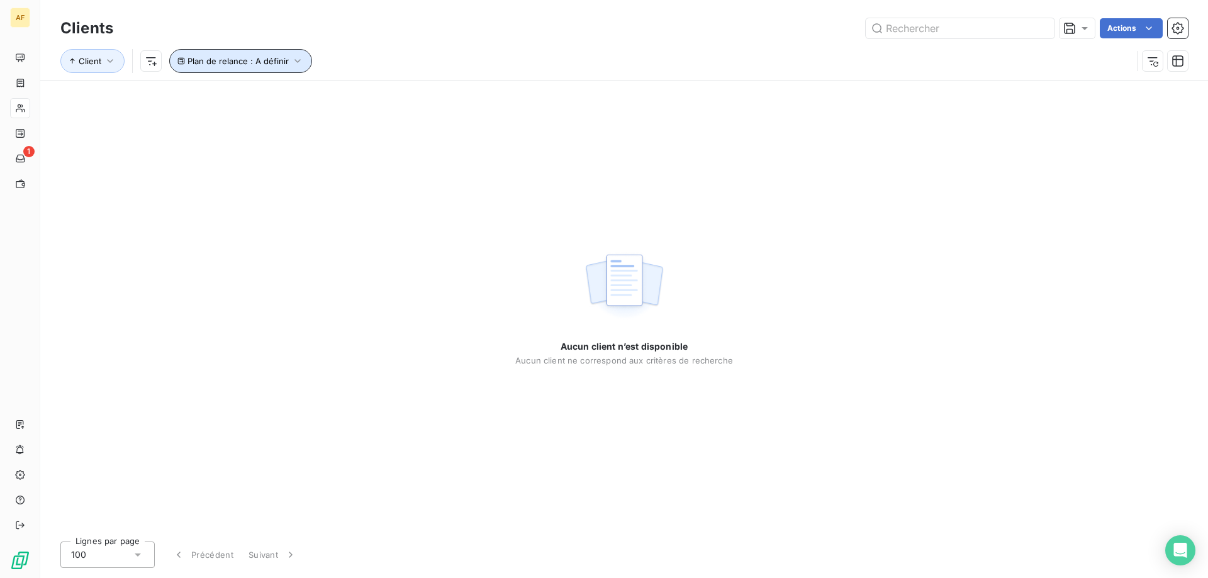
click at [254, 62] on span "Plan de relance : A définir" at bounding box center [238, 61] width 101 height 10
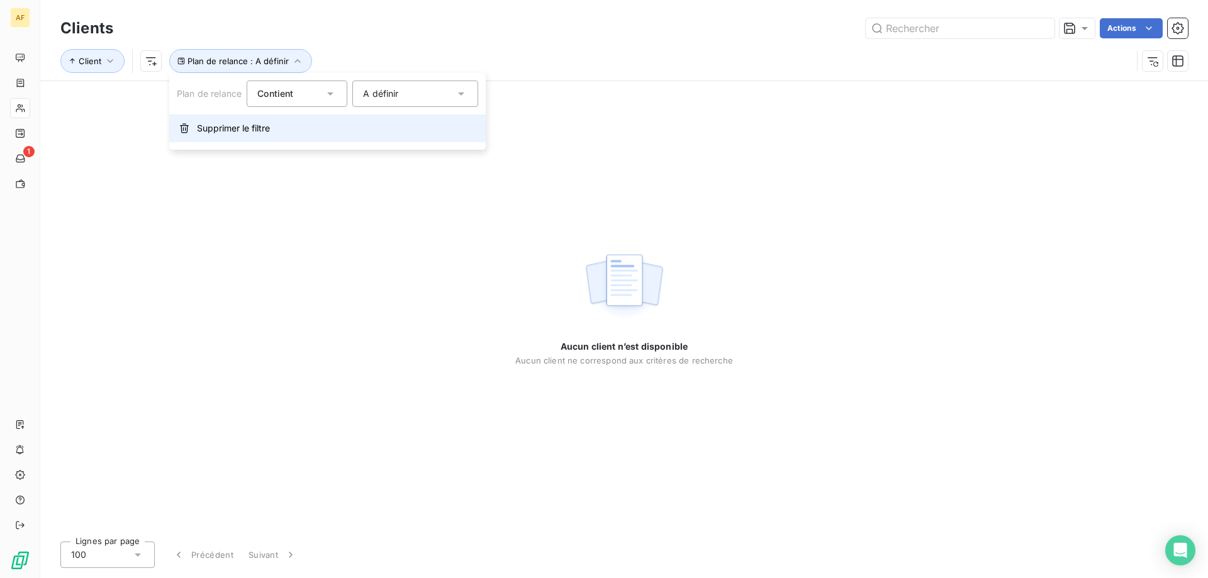
click at [232, 128] on span "Supprimer le filtre" at bounding box center [233, 128] width 73 height 13
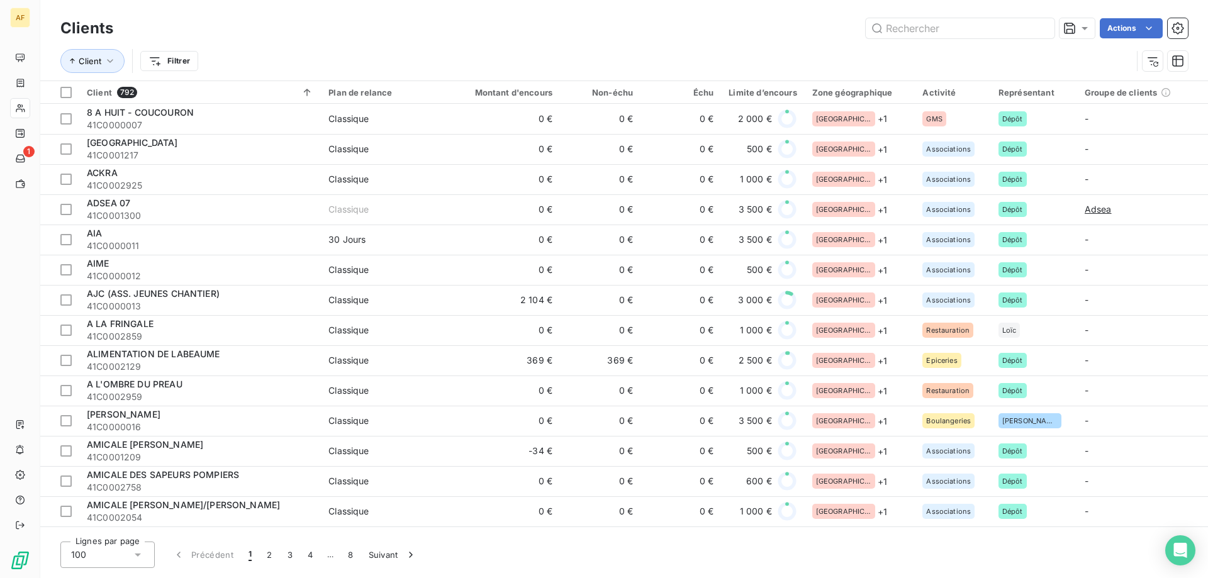
click at [115, 552] on div "100" at bounding box center [107, 555] width 94 height 26
click at [113, 509] on li "50" at bounding box center [107, 505] width 94 height 23
click at [966, 26] on input "text" at bounding box center [960, 28] width 189 height 20
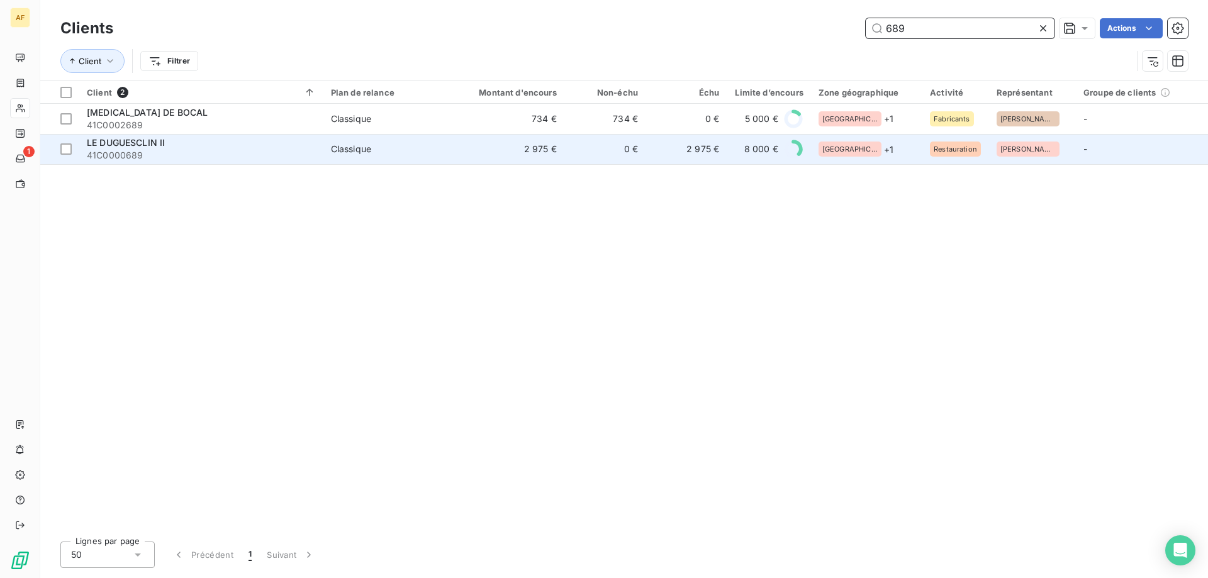
type input "689"
click at [493, 150] on td "2 975 €" at bounding box center [510, 149] width 109 height 30
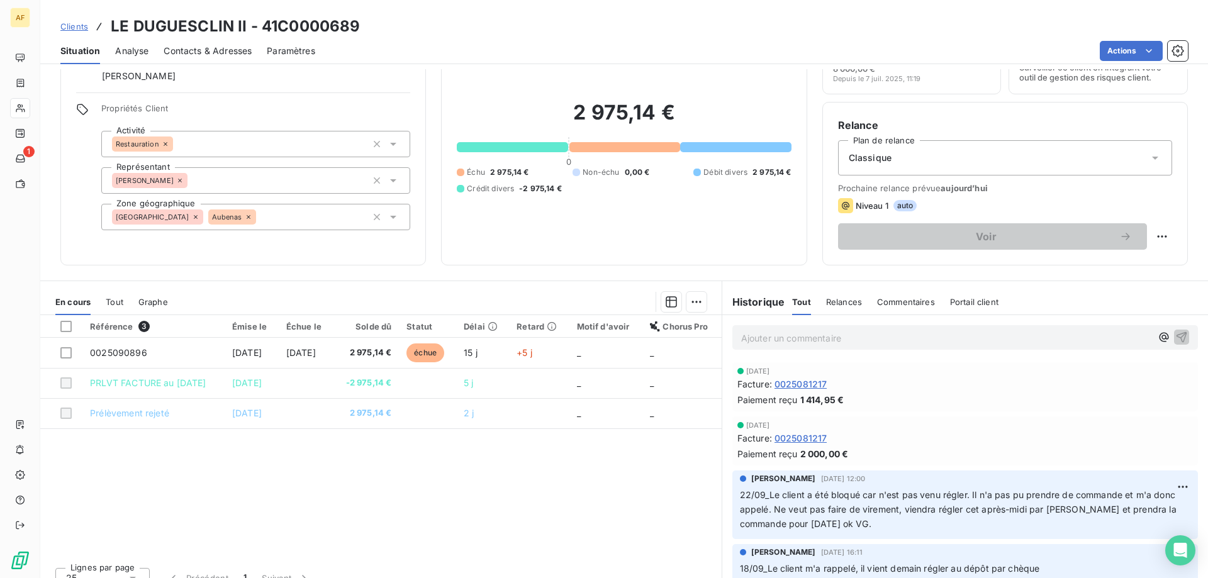
click at [808, 342] on p "Ajouter un commentaire ﻿" at bounding box center [946, 338] width 410 height 16
click at [62, 329] on div at bounding box center [65, 326] width 11 height 11
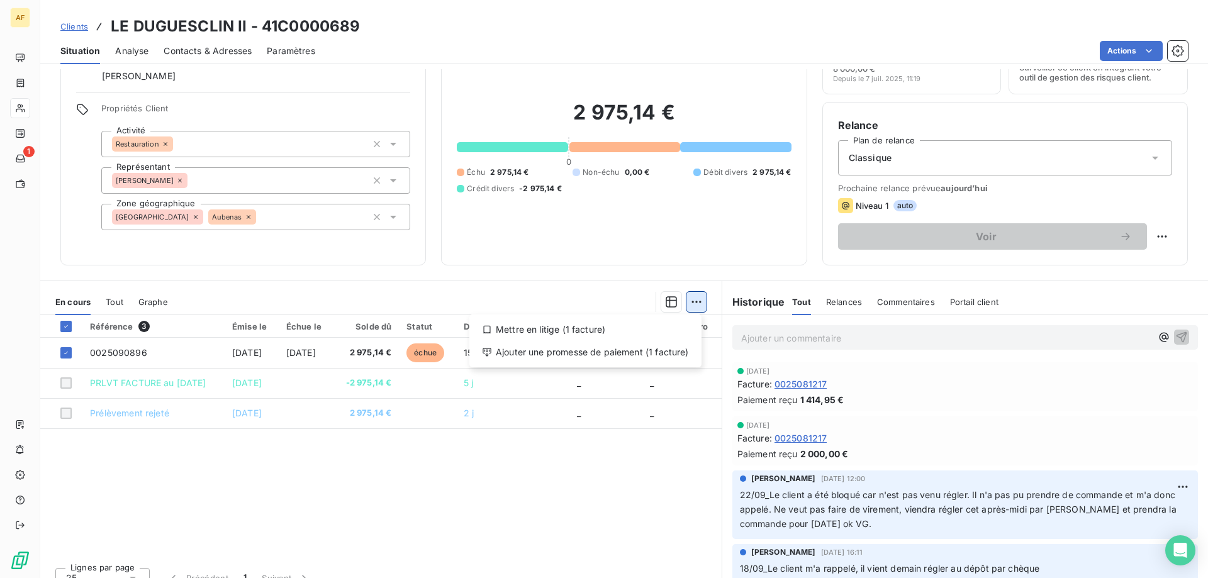
click at [694, 307] on html "AF 1 Clients LE DUGUESCLIN II - 41C0000689 Situation Analyse Contacts & Adresse…" at bounding box center [604, 289] width 1208 height 578
click at [636, 349] on div "Ajouter une promesse de paiement (1 facture)" at bounding box center [586, 352] width 222 height 20
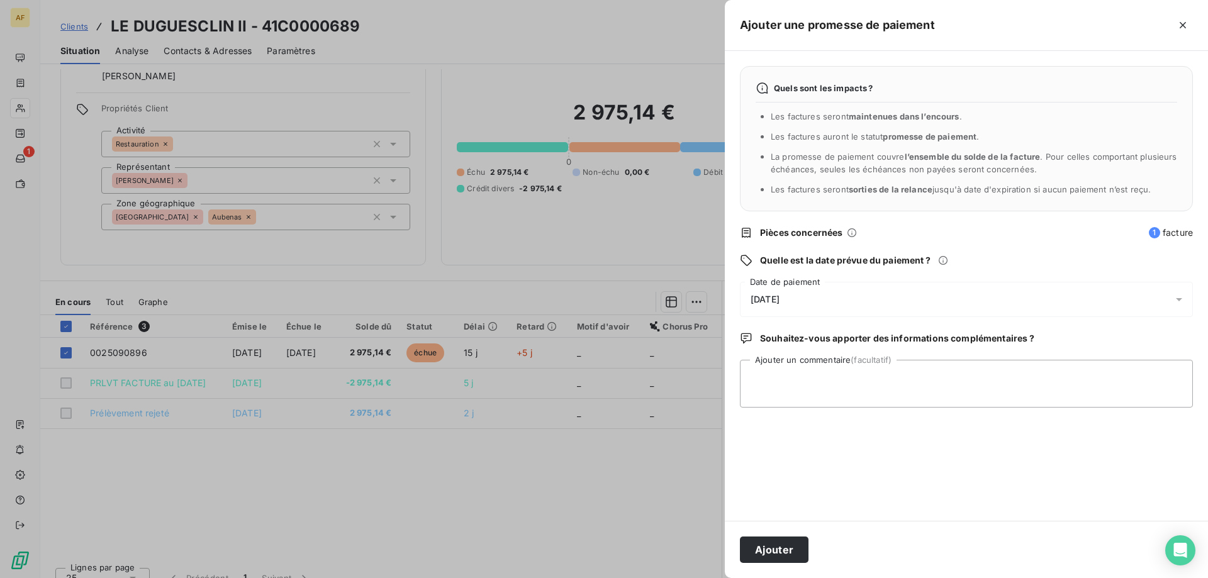
click at [813, 301] on div "[DATE]" at bounding box center [966, 299] width 453 height 35
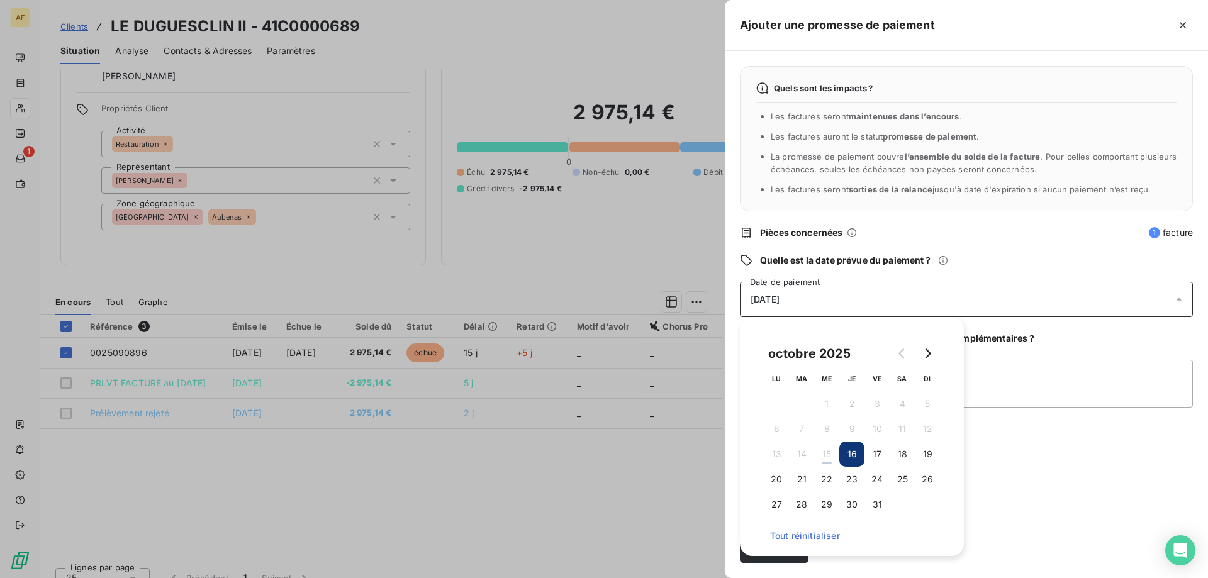
click at [938, 297] on div "[DATE]" at bounding box center [966, 299] width 453 height 35
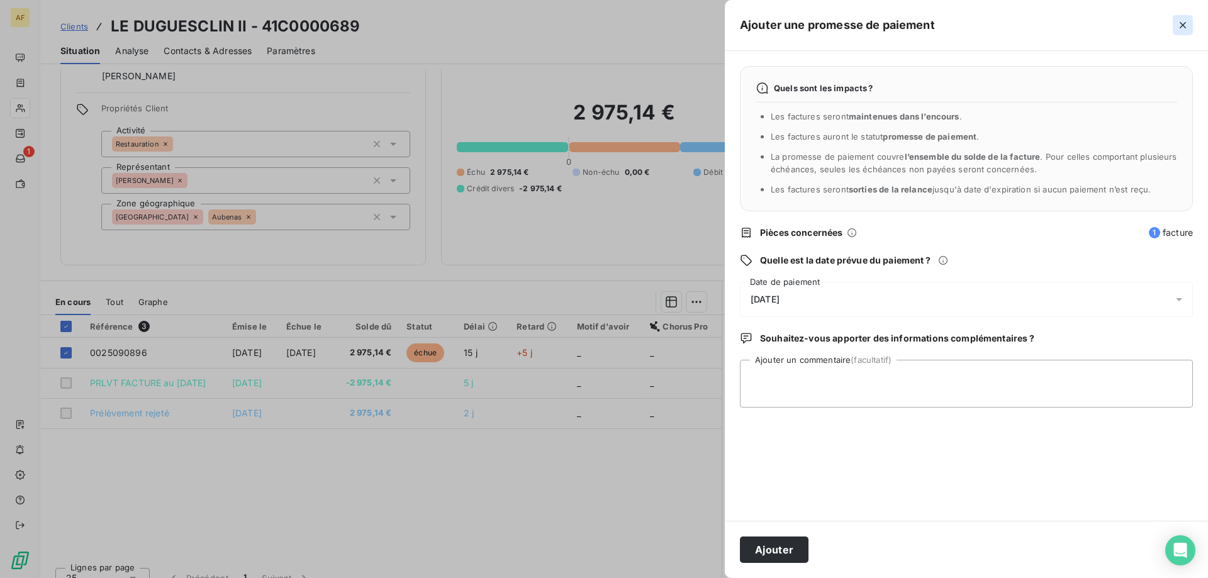
click at [1181, 26] on icon "button" at bounding box center [1183, 25] width 13 height 13
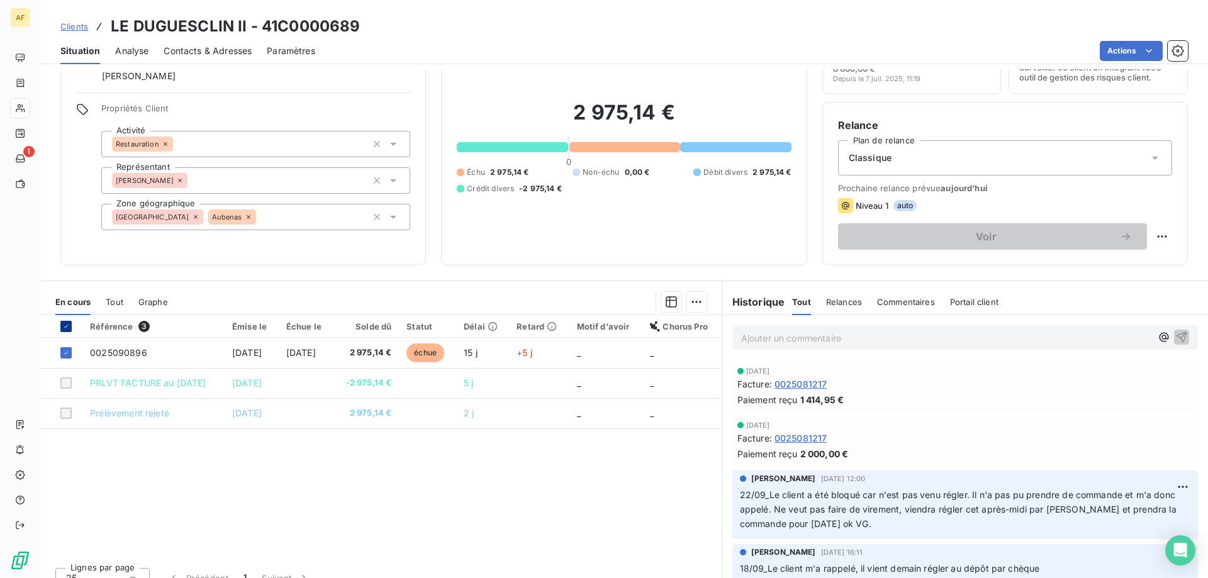
click at [64, 332] on div at bounding box center [65, 326] width 11 height 11
click at [802, 335] on p "Ajouter un commentaire ﻿" at bounding box center [946, 338] width 410 height 16
click at [1176, 336] on icon "button" at bounding box center [1182, 336] width 13 height 13
